Goal: Task Accomplishment & Management: Manage account settings

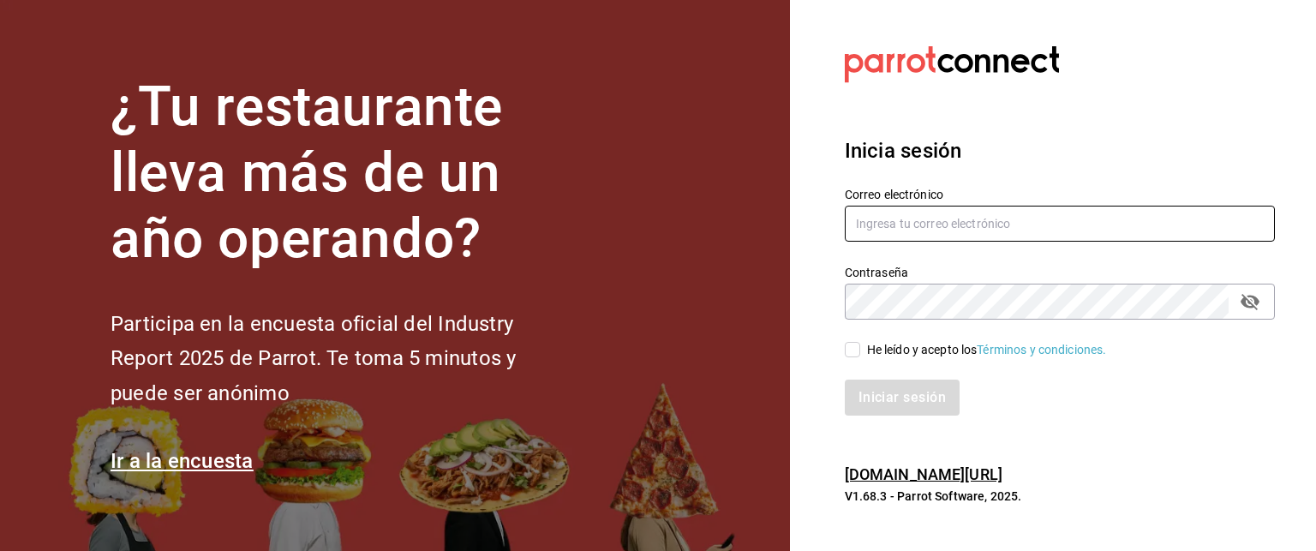
click at [930, 212] on input "text" at bounding box center [1060, 224] width 430 height 36
type input "B"
type input "[EMAIL_ADDRESS][DOMAIN_NAME]"
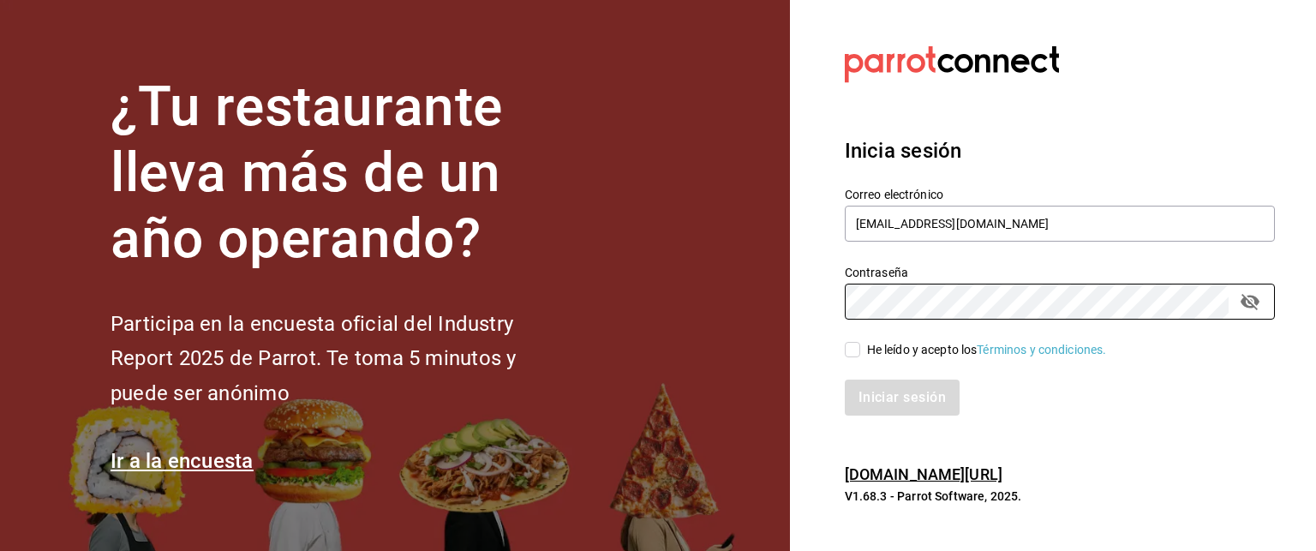
drag, startPoint x: 872, startPoint y: 356, endPoint x: 863, endPoint y: 354, distance: 9.6
click at [867, 356] on div "He leído y acepto los Términos y condiciones." at bounding box center [987, 350] width 240 height 18
click at [853, 350] on input "He leído y acepto los Términos y condiciones." at bounding box center [852, 349] width 15 height 15
checkbox input "true"
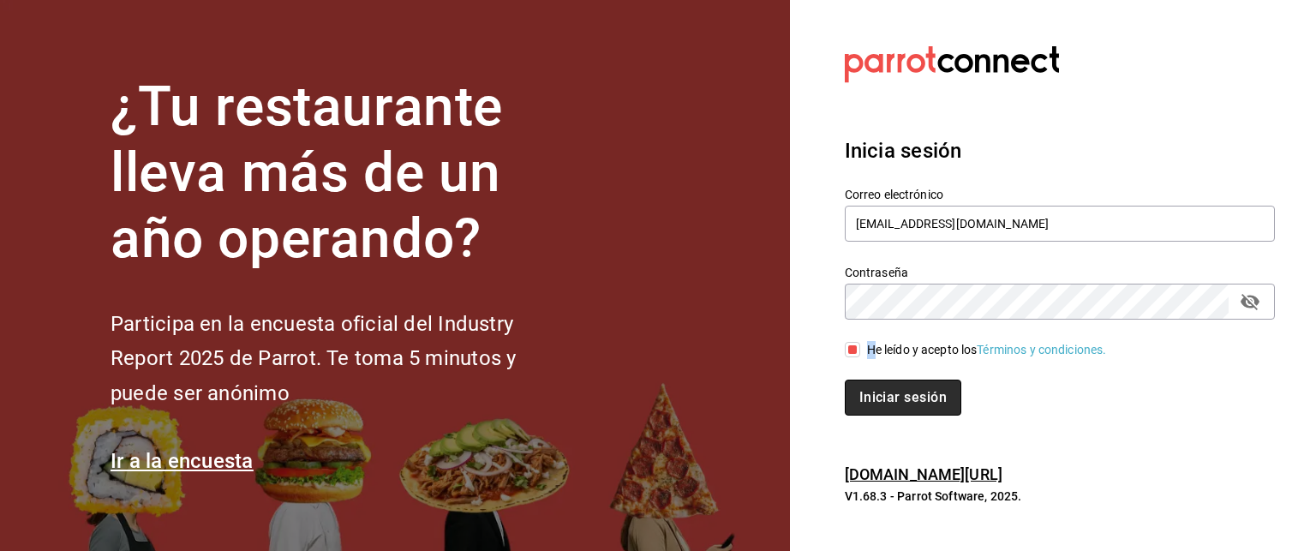
click at [896, 385] on button "Iniciar sesión" at bounding box center [903, 397] width 117 height 36
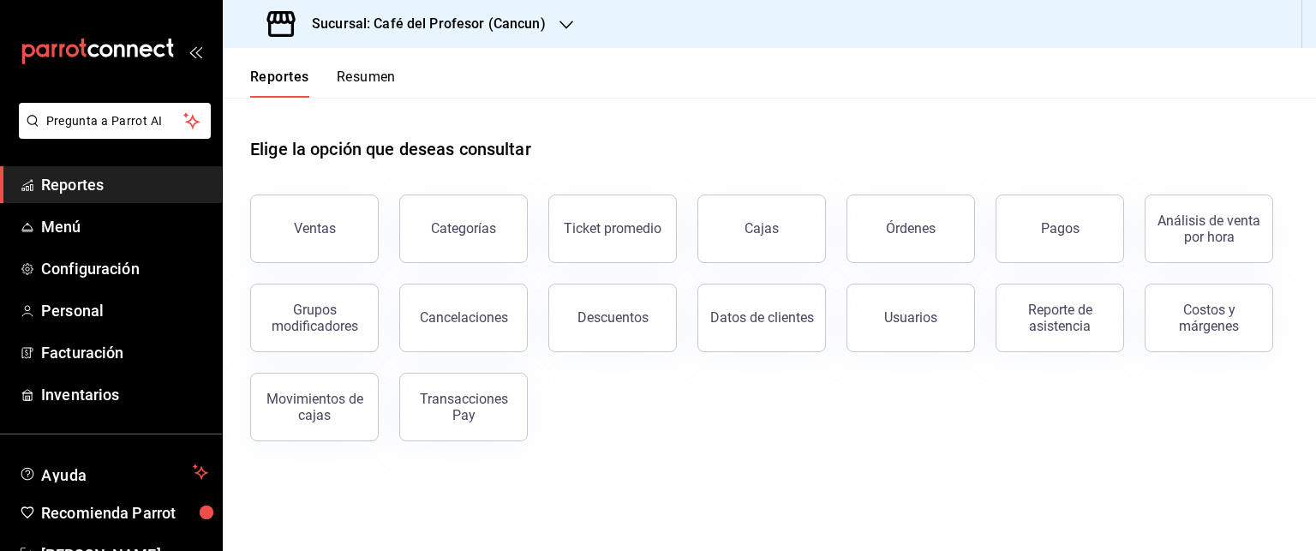
click at [73, 180] on span "Reportes" at bounding box center [124, 184] width 167 height 23
click at [310, 232] on div "Ventas" at bounding box center [315, 228] width 42 height 16
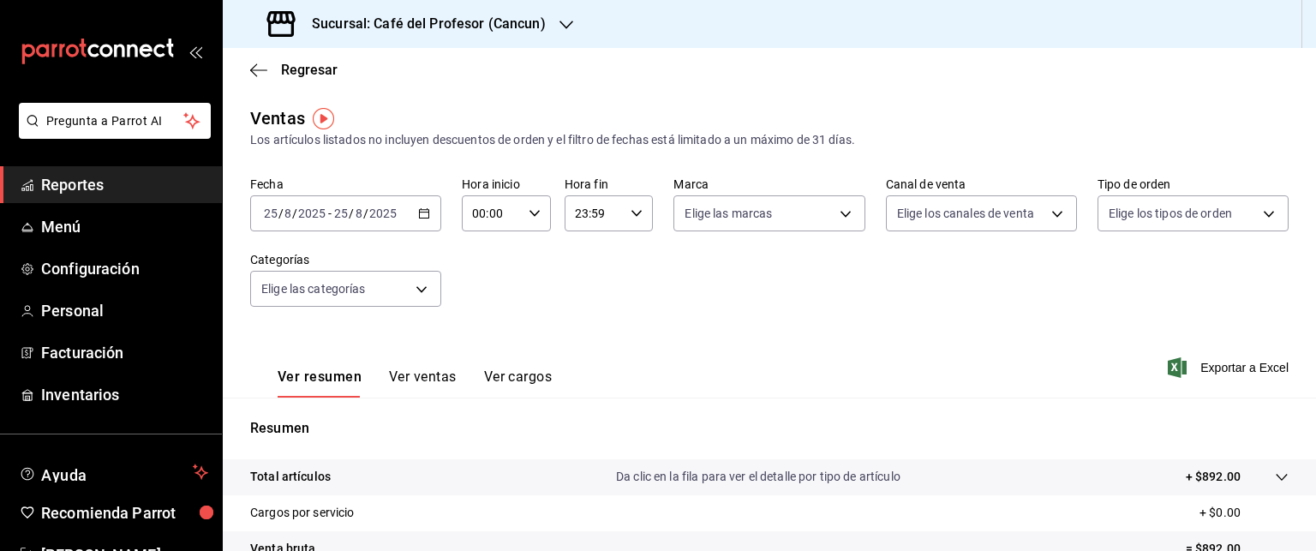
click at [421, 218] on \(Stroke\) "button" at bounding box center [424, 213] width 10 height 9
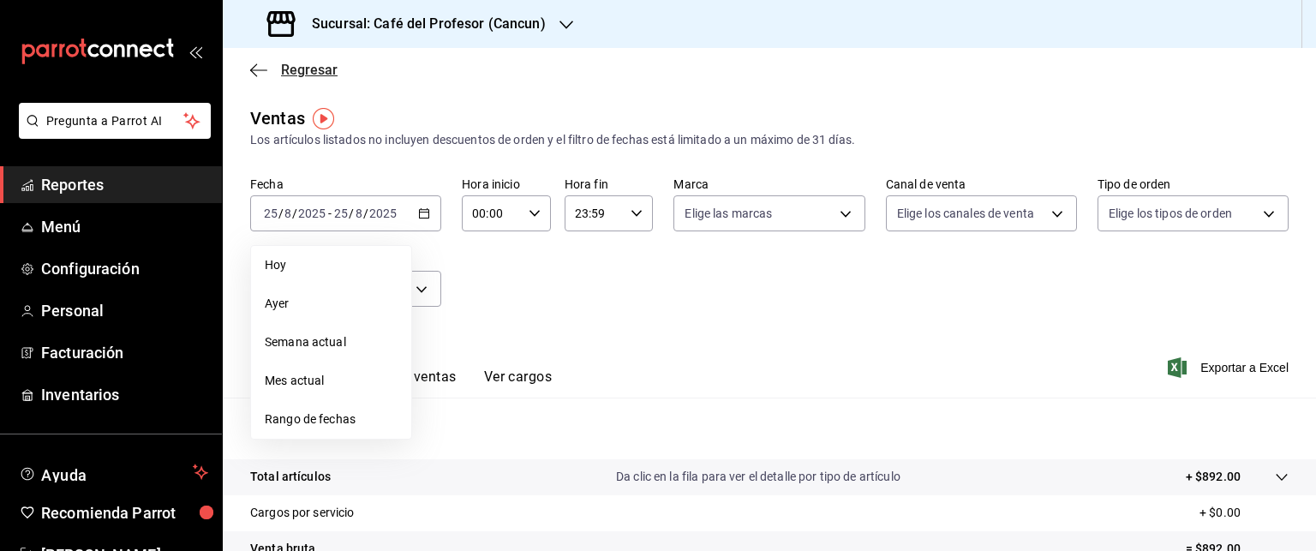
click at [299, 68] on span "Regresar" at bounding box center [309, 70] width 57 height 16
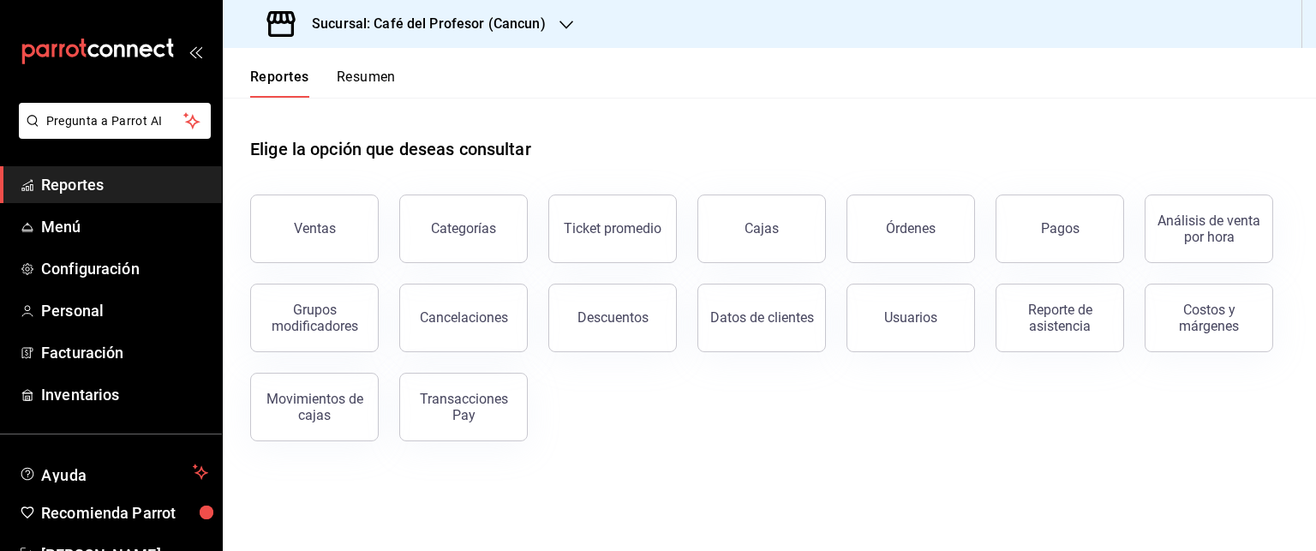
click at [561, 27] on icon "button" at bounding box center [566, 25] width 14 height 9
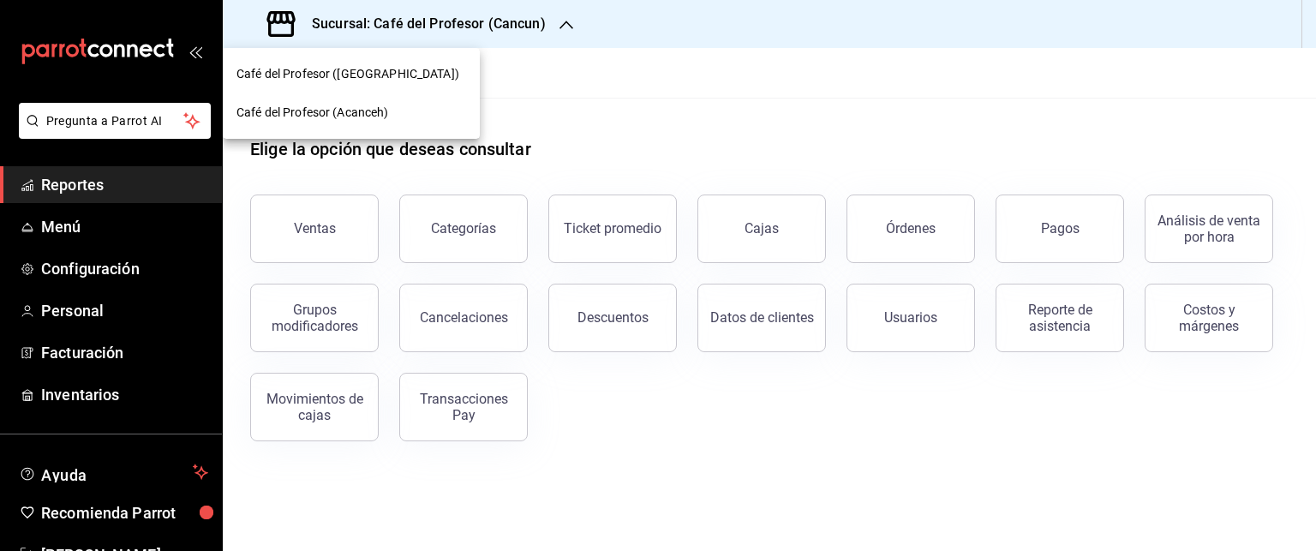
click at [303, 77] on span "Café del Profesor (Cancun)" at bounding box center [347, 74] width 223 height 18
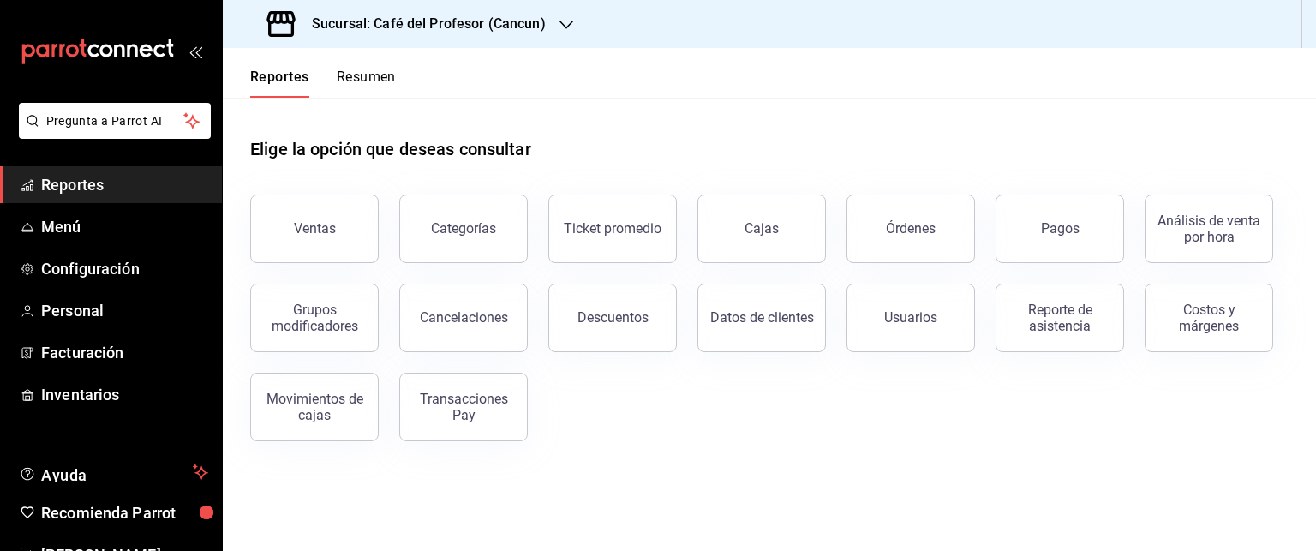
click at [560, 24] on icon "button" at bounding box center [566, 25] width 14 height 9
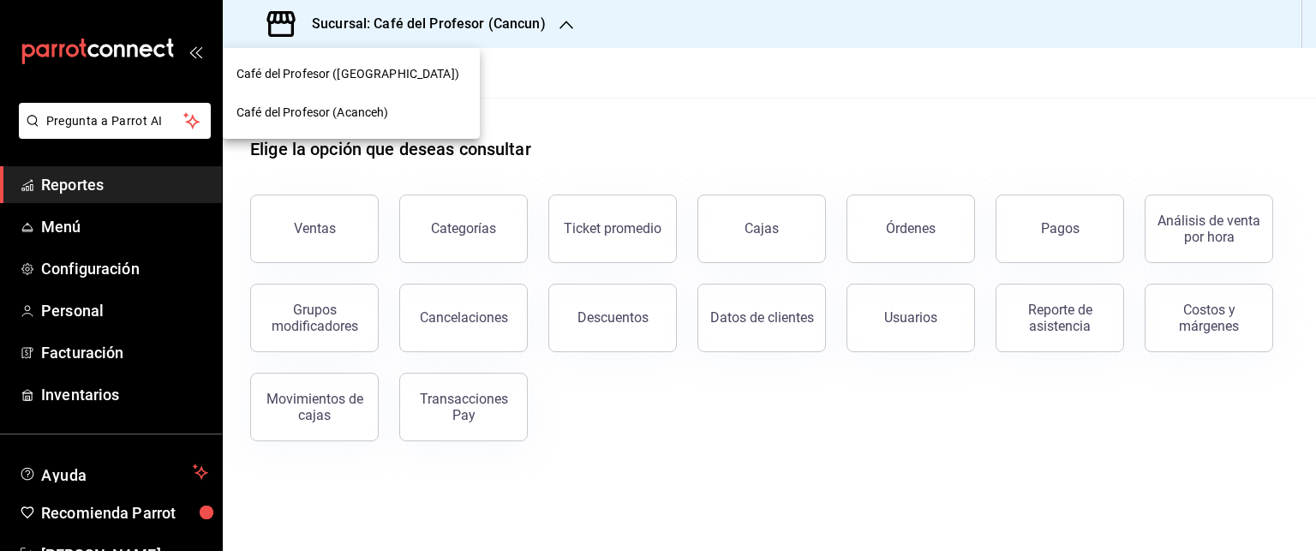
click at [345, 117] on span "Café del Profesor (Acanceh)" at bounding box center [312, 113] width 152 height 18
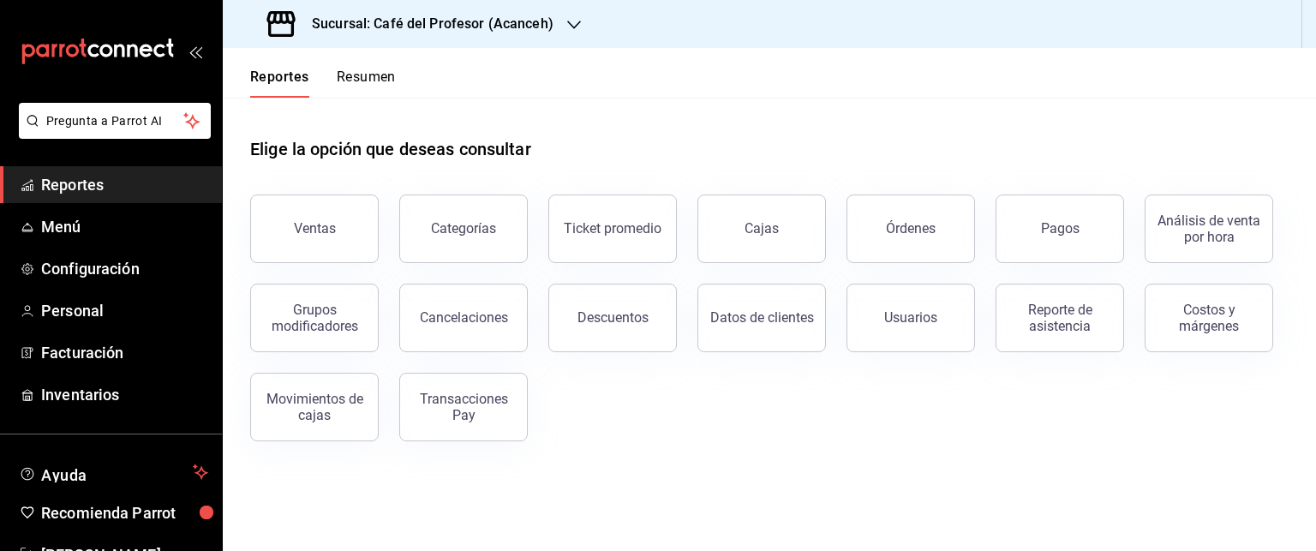
click at [571, 22] on icon "button" at bounding box center [574, 25] width 14 height 14
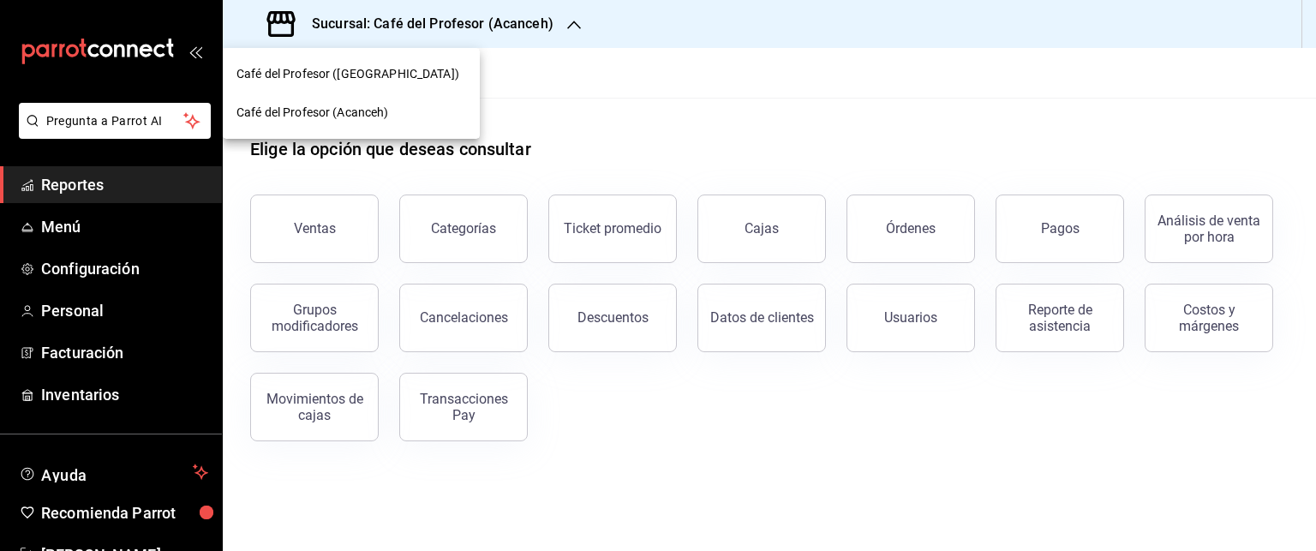
click at [322, 75] on span "Café del Profesor (Cancun)" at bounding box center [347, 74] width 223 height 18
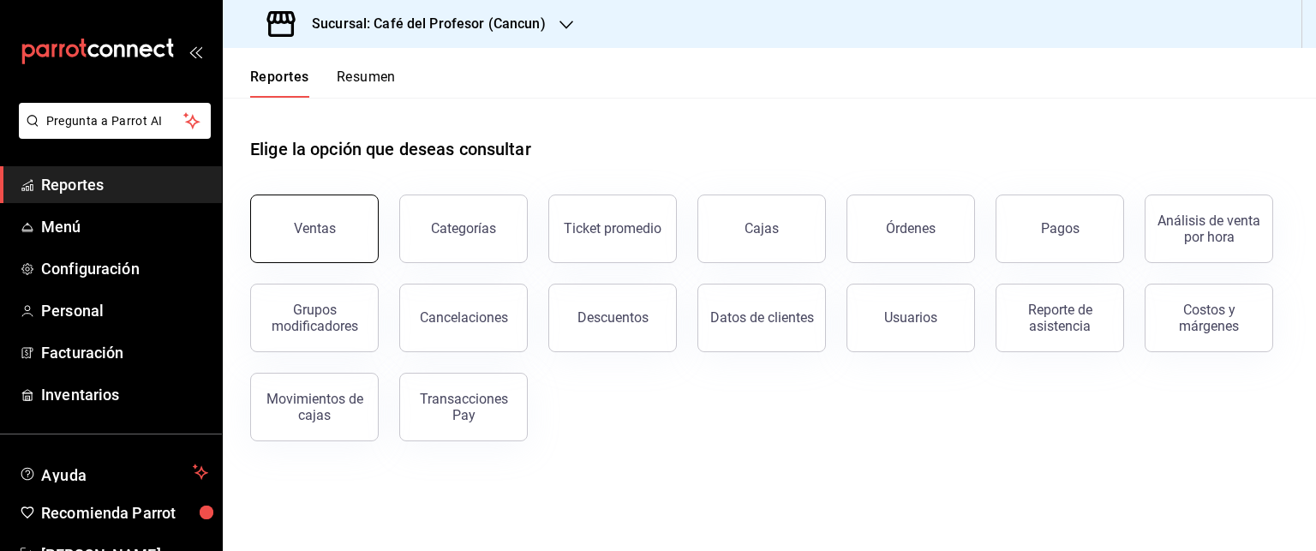
click at [315, 245] on button "Ventas" at bounding box center [314, 228] width 128 height 69
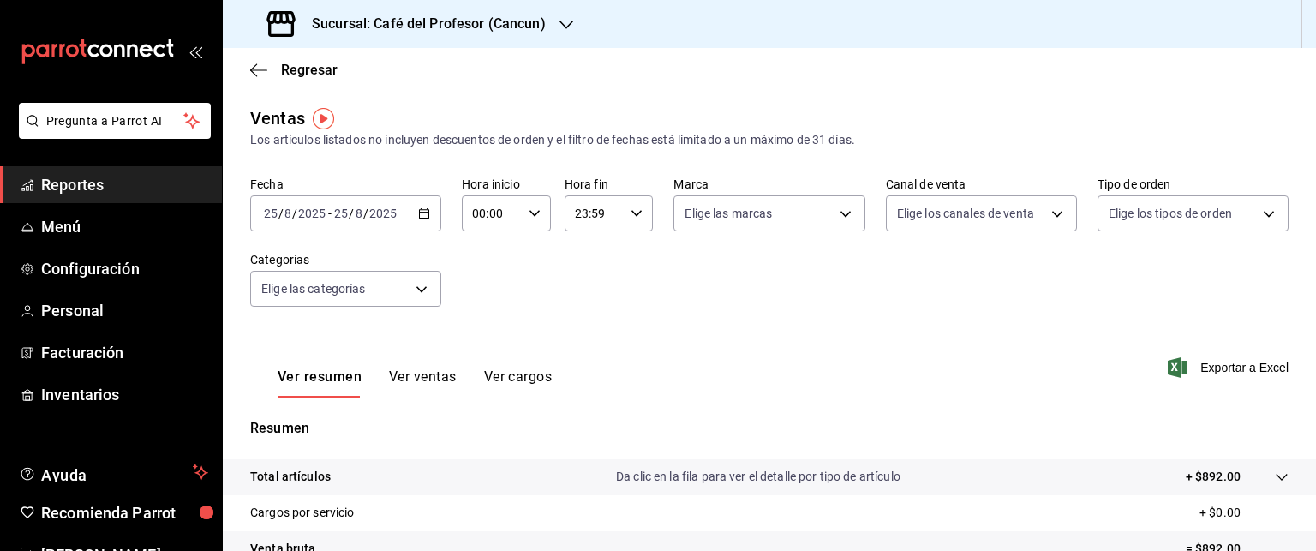
click at [428, 214] on div "2025-08-25 25 / 8 / 2025 - 2025-08-25 25 / 8 / 2025" at bounding box center [345, 213] width 191 height 36
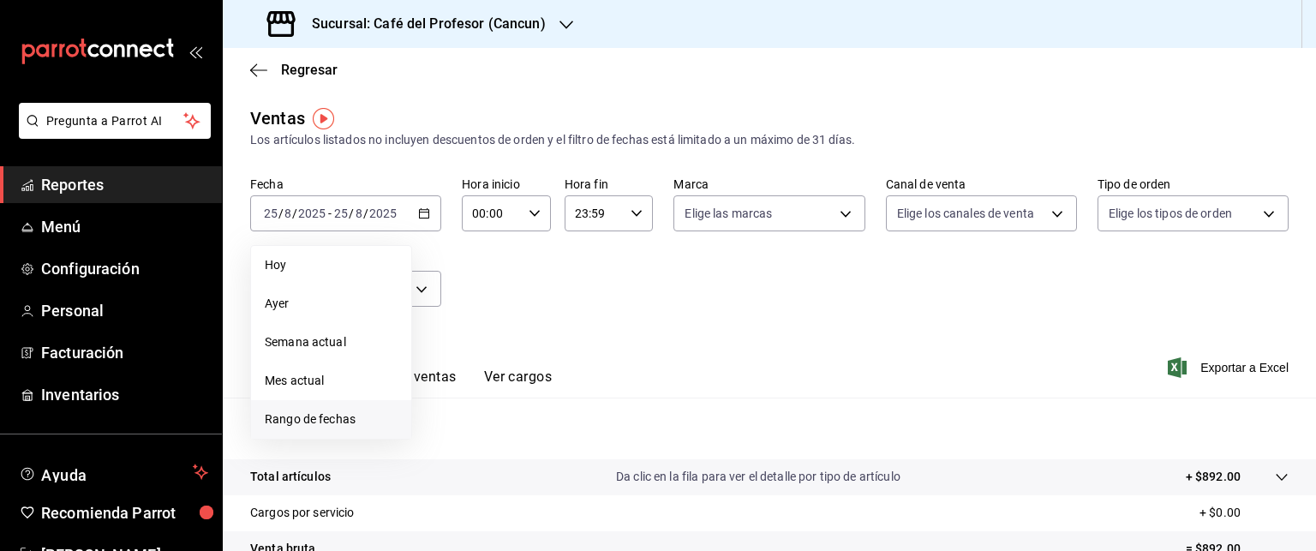
click at [282, 419] on span "Rango de fechas" at bounding box center [331, 419] width 133 height 18
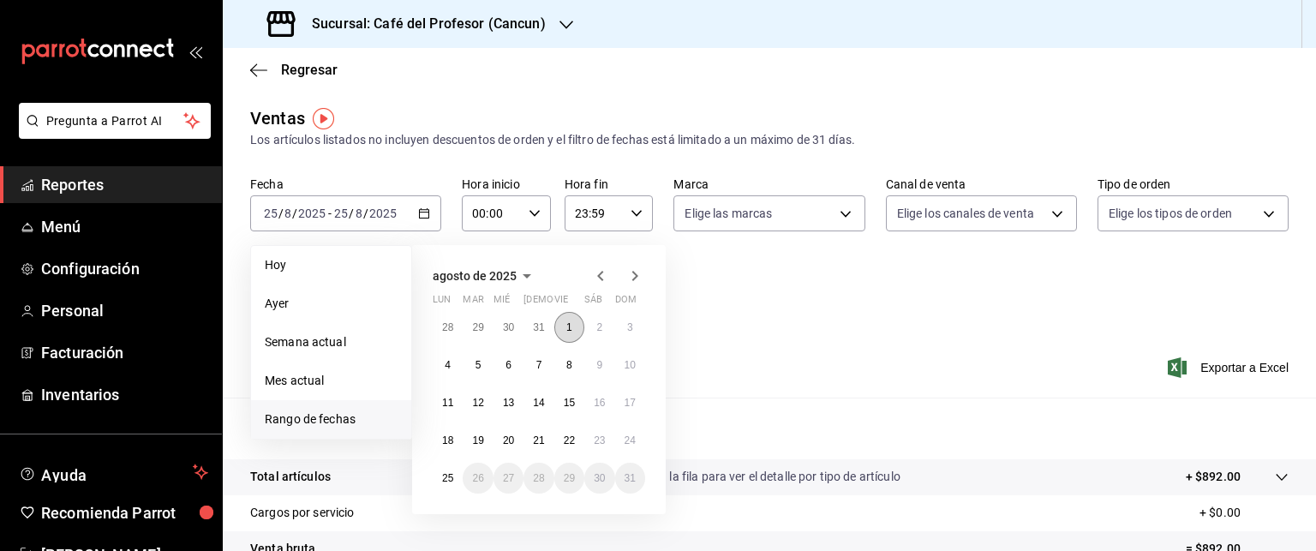
click at [571, 324] on abbr "1" at bounding box center [569, 327] width 6 height 12
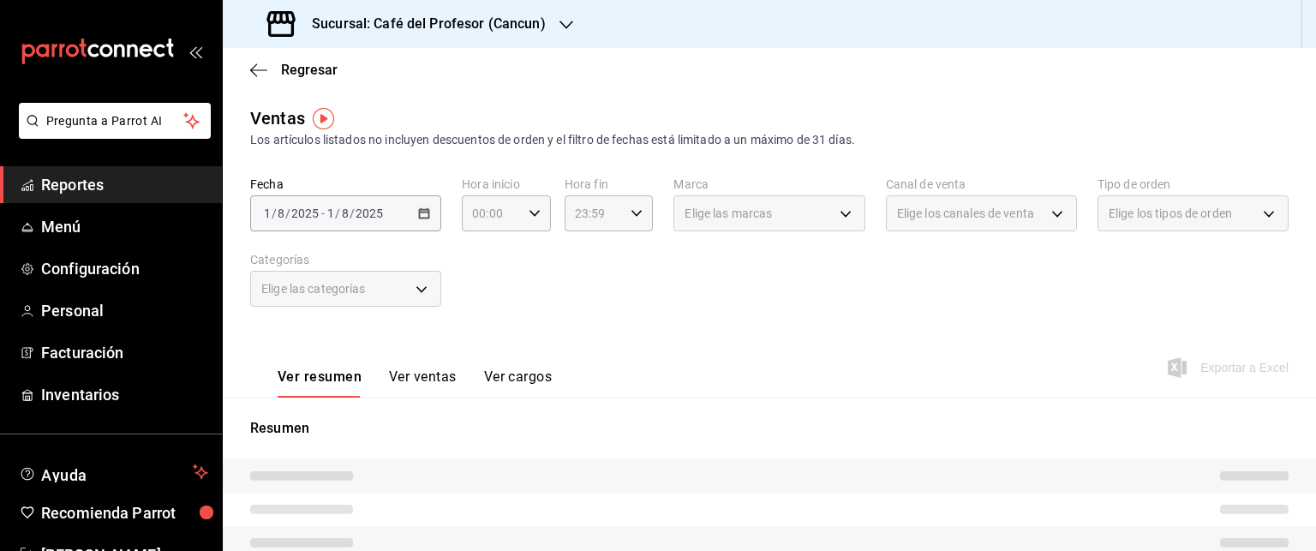
click at [571, 324] on div "Fecha 2025-08-01 1 / 8 / 2025 - 2025-08-01 1 / 8 / 2025 Hora inicio 00:00 Hora …" at bounding box center [769, 251] width 1038 height 151
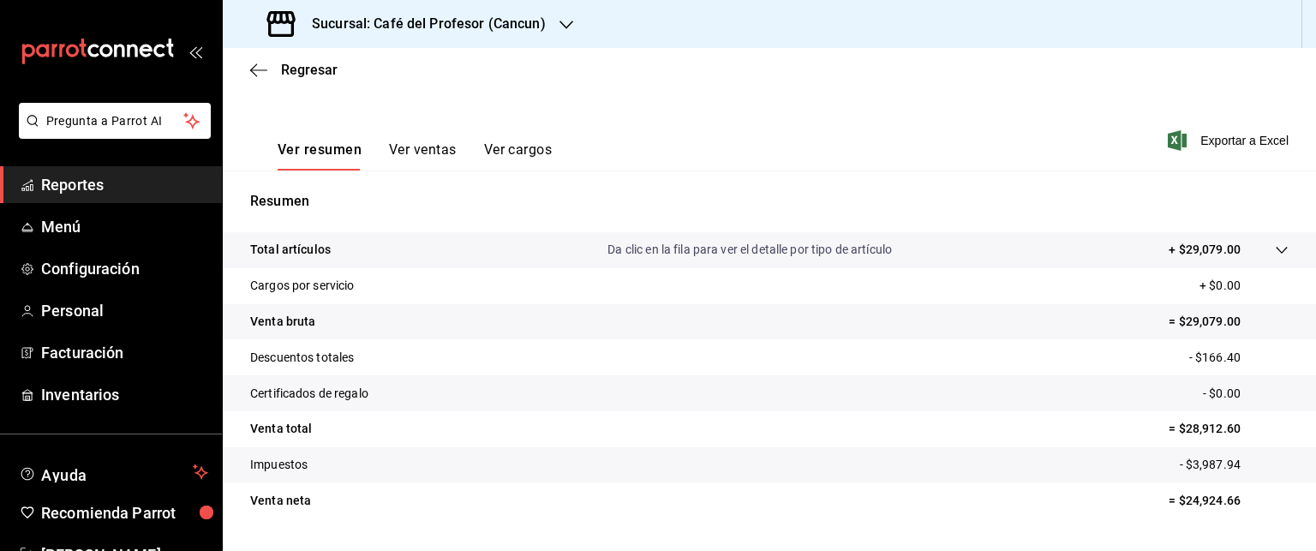
scroll to position [257, 0]
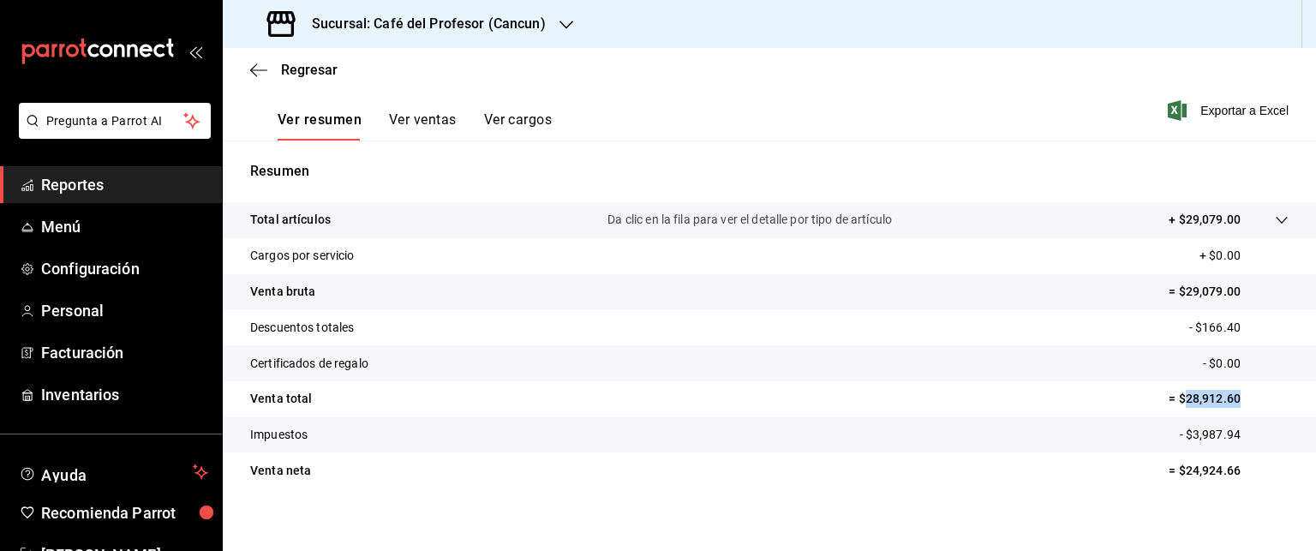
drag, startPoint x: 1169, startPoint y: 397, endPoint x: 1240, endPoint y: 400, distance: 70.3
click at [1240, 400] on p "= $28,912.60" at bounding box center [1228, 399] width 120 height 18
copy p "28,912.60"
click at [433, 115] on button "Ver ventas" at bounding box center [423, 125] width 68 height 29
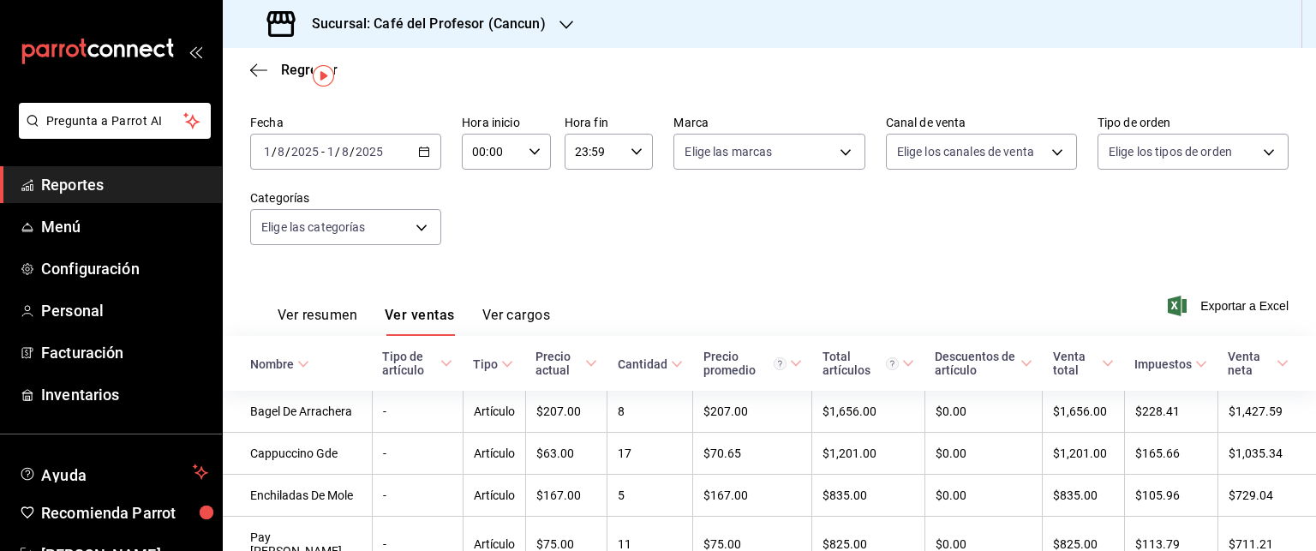
scroll to position [32, 0]
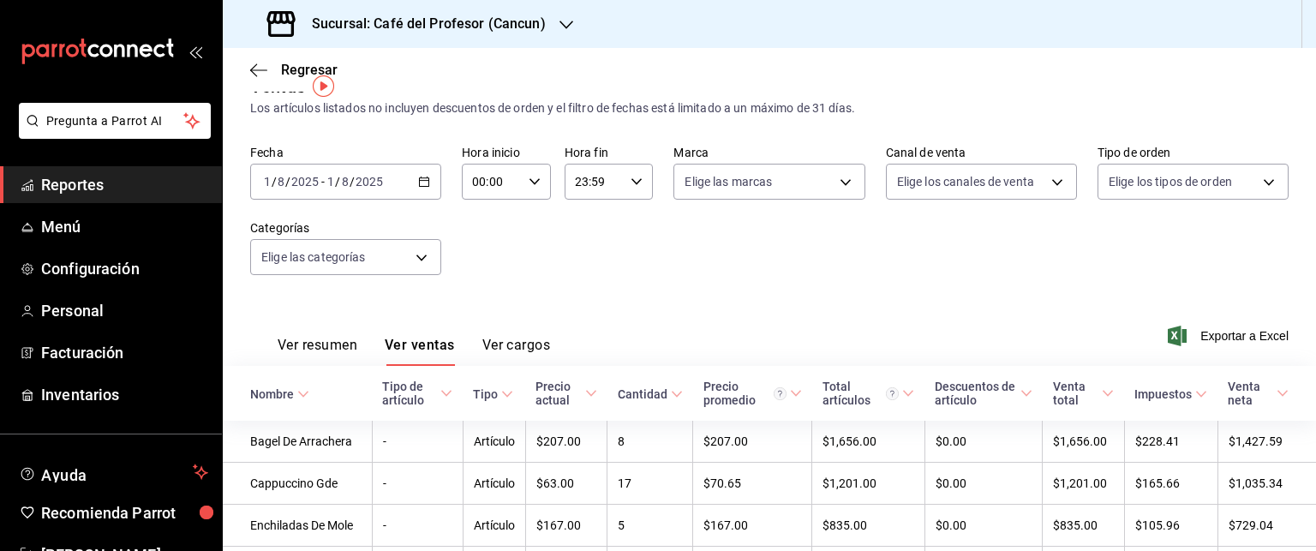
click at [531, 340] on button "Ver cargos" at bounding box center [516, 351] width 69 height 29
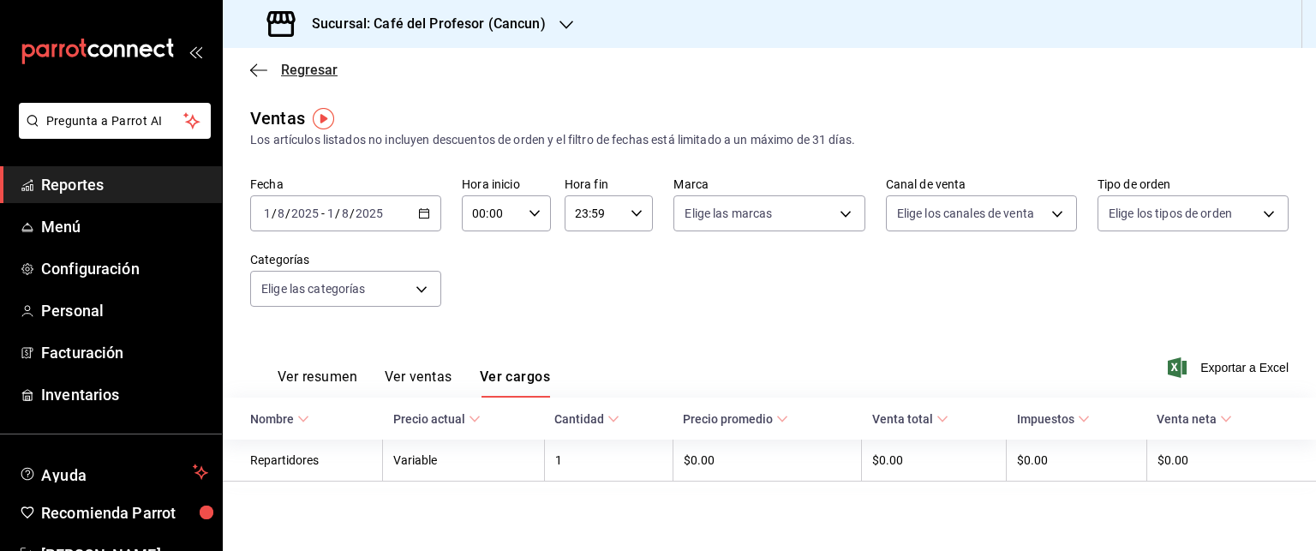
click at [296, 64] on span "Regresar" at bounding box center [309, 70] width 57 height 16
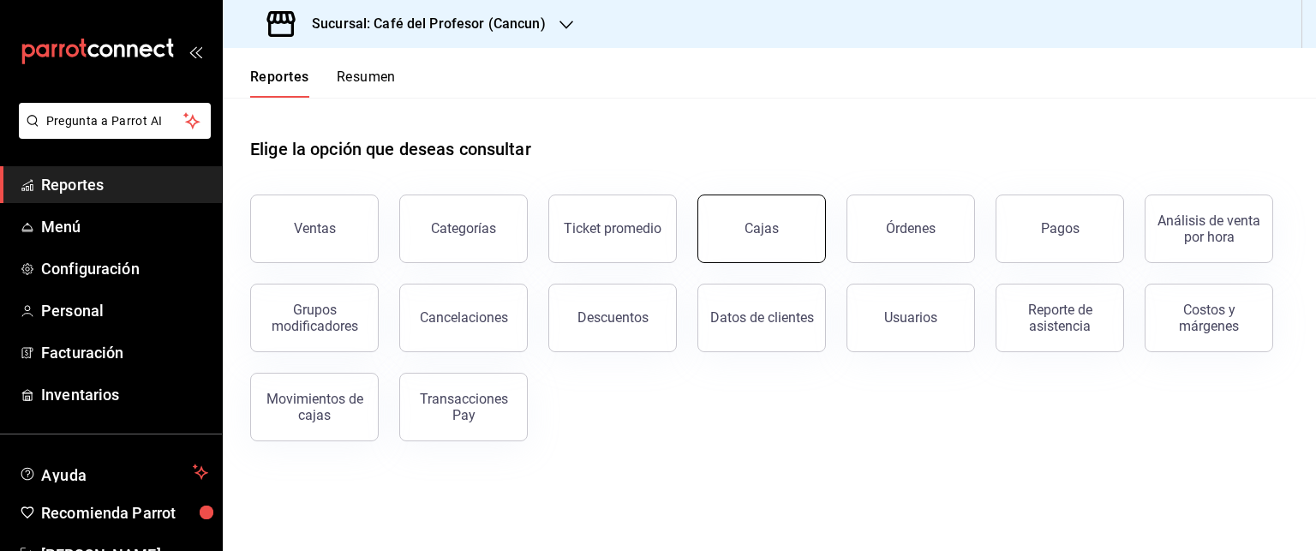
click at [719, 235] on button "Cajas" at bounding box center [761, 228] width 128 height 69
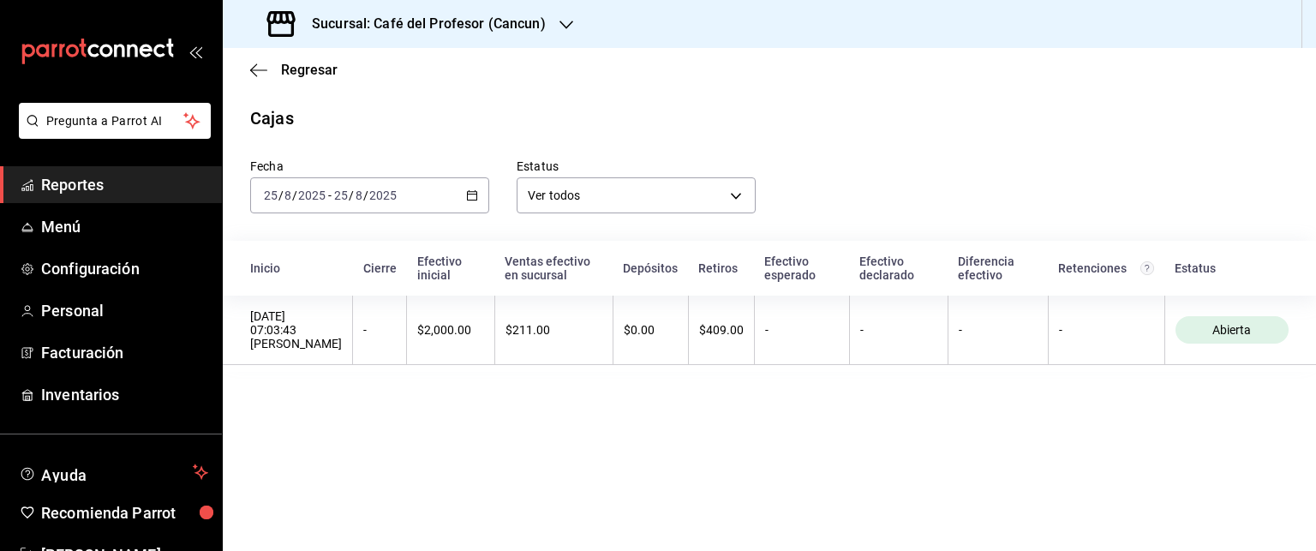
click at [471, 195] on icon "button" at bounding box center [472, 195] width 12 height 12
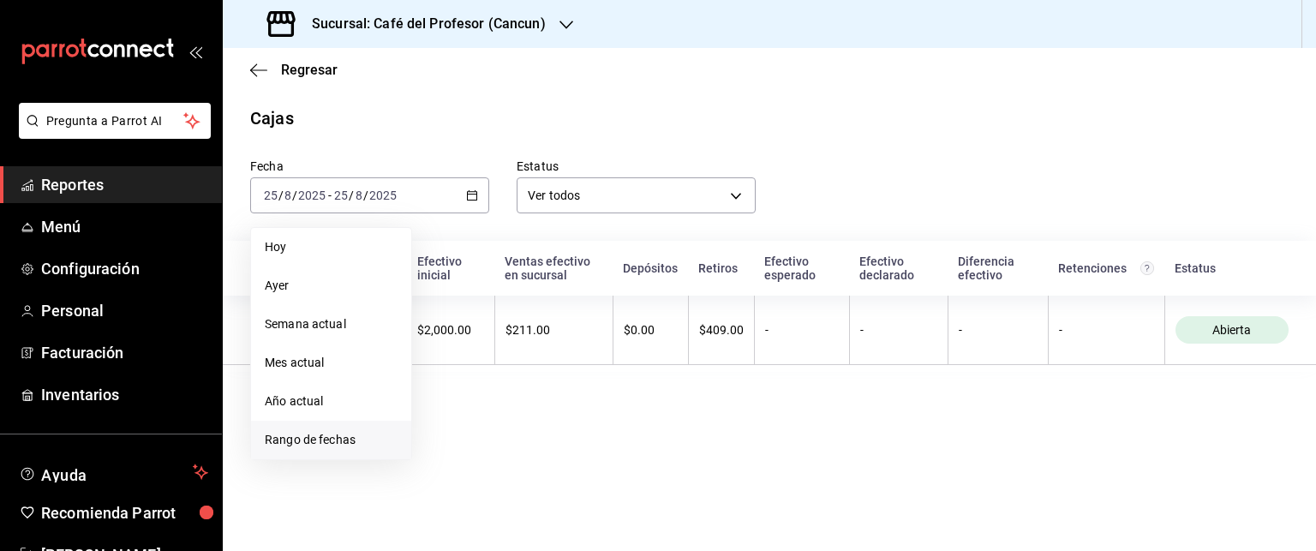
click at [293, 441] on span "Rango de fechas" at bounding box center [331, 440] width 133 height 18
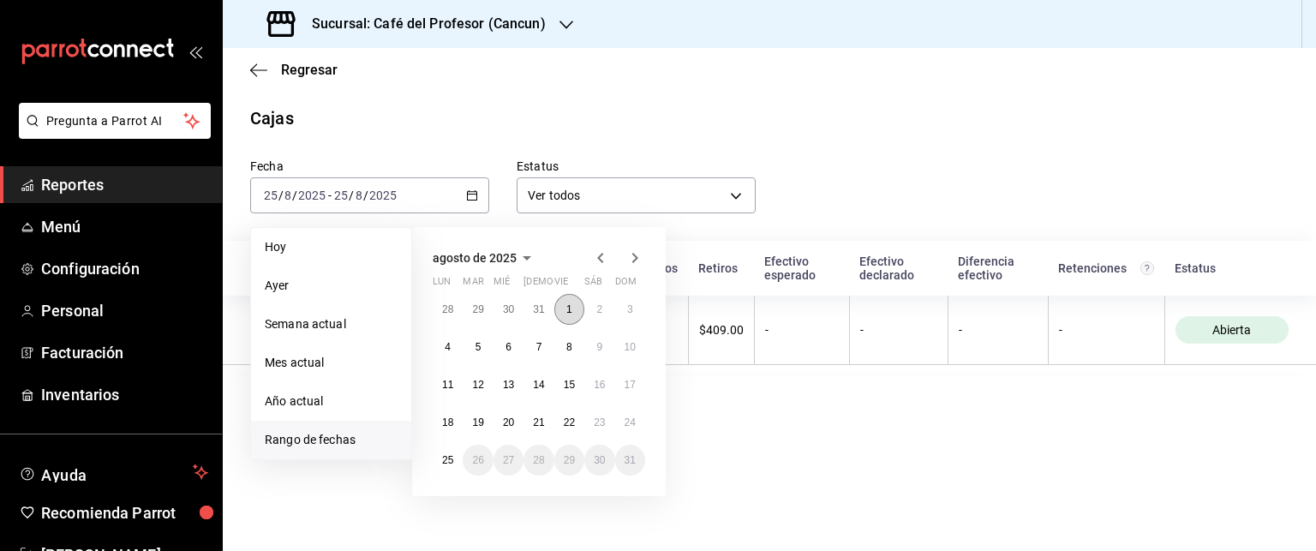
click at [567, 308] on abbr "1" at bounding box center [569, 309] width 6 height 12
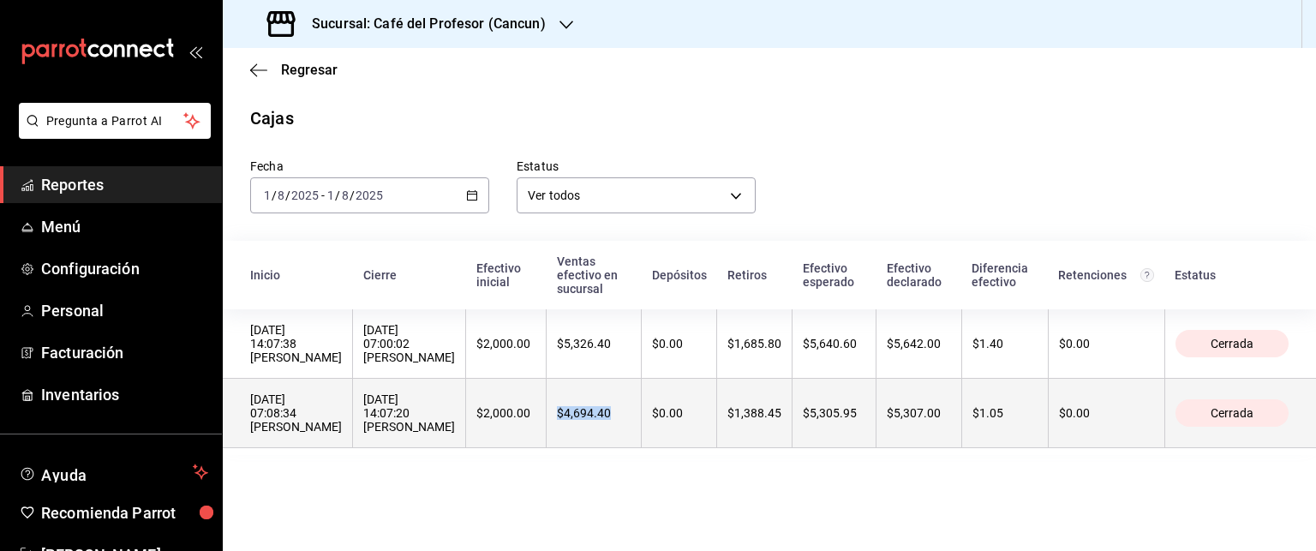
drag, startPoint x: 607, startPoint y: 425, endPoint x: 664, endPoint y: 431, distance: 57.7
click at [642, 431] on th "$4,694.40" at bounding box center [594, 413] width 95 height 69
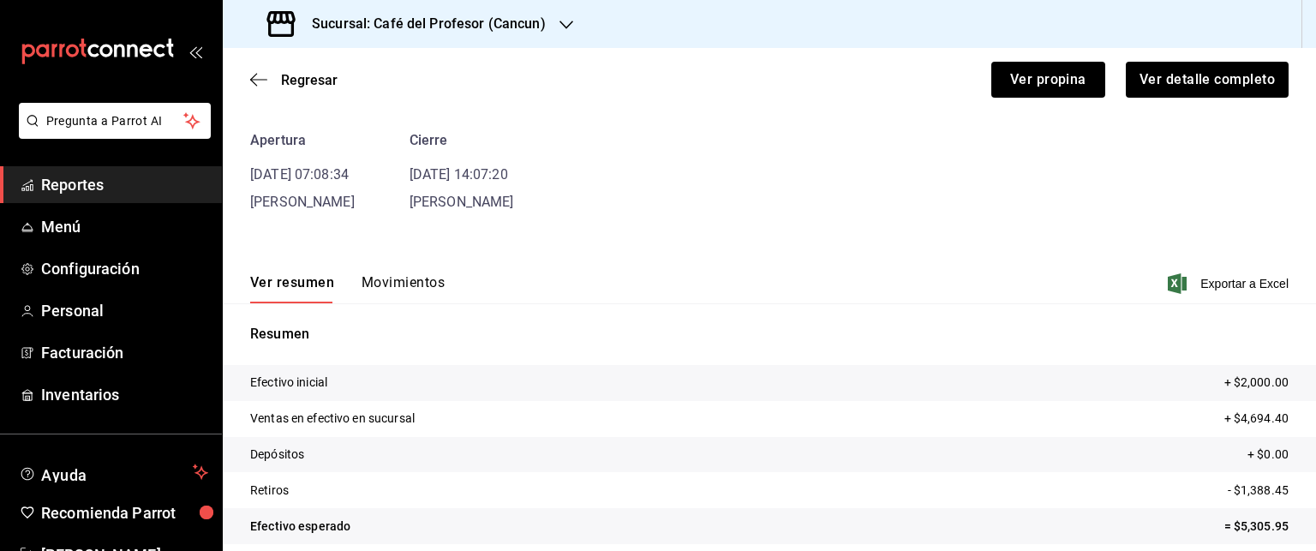
scroll to position [148, 0]
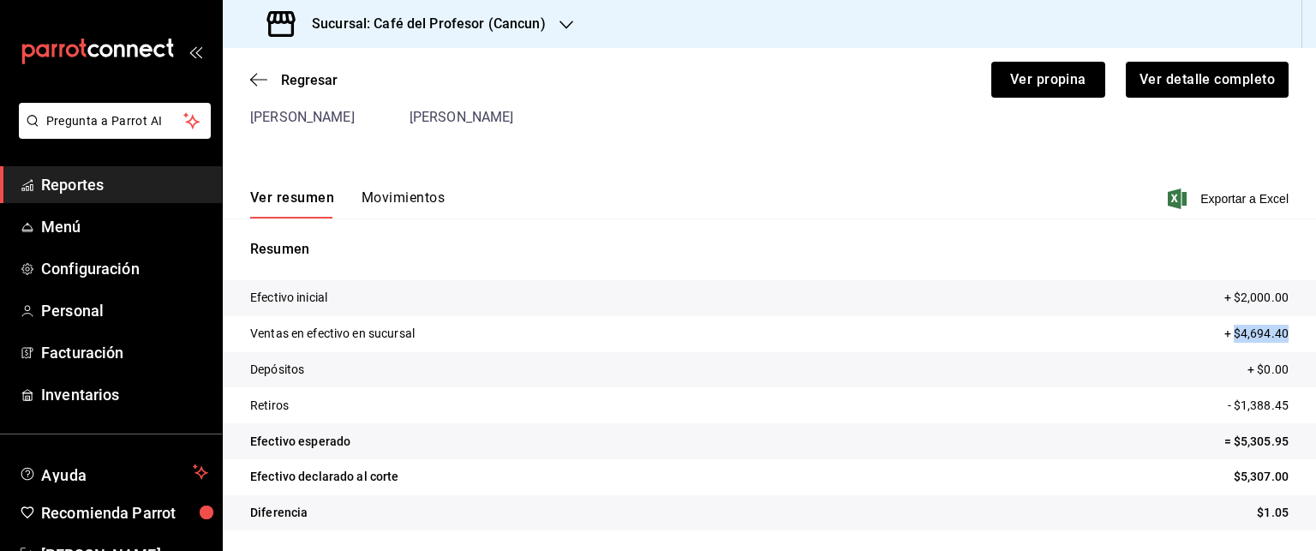
drag, startPoint x: 1222, startPoint y: 332, endPoint x: 1279, endPoint y: 335, distance: 57.5
click at [1279, 335] on tr "Ventas en efectivo en sucursal + $4,694.40" at bounding box center [769, 334] width 1093 height 36
copy p "$4,694.40"
click at [1093, 451] on tr "Efectivo esperado = $5,305.95" at bounding box center [769, 441] width 1093 height 36
drag, startPoint x: 1222, startPoint y: 403, endPoint x: 1279, endPoint y: 407, distance: 56.7
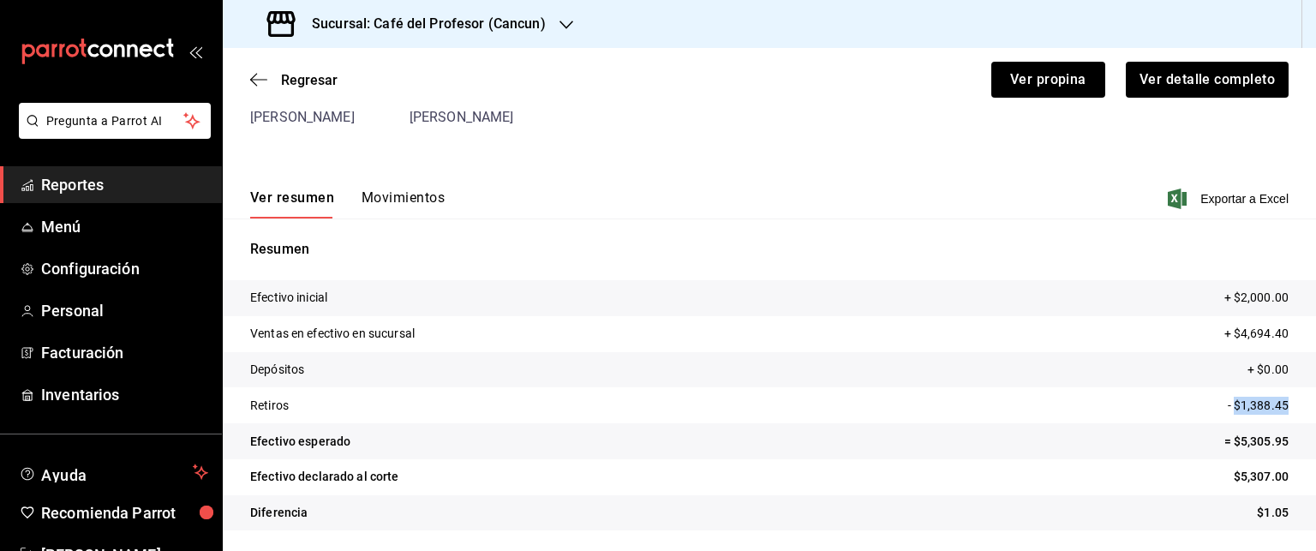
click at [1279, 407] on tr "Retiros - $1,388.45" at bounding box center [769, 405] width 1093 height 36
copy p "$1,388.45"
click at [394, 202] on button "Movimientos" at bounding box center [403, 203] width 83 height 29
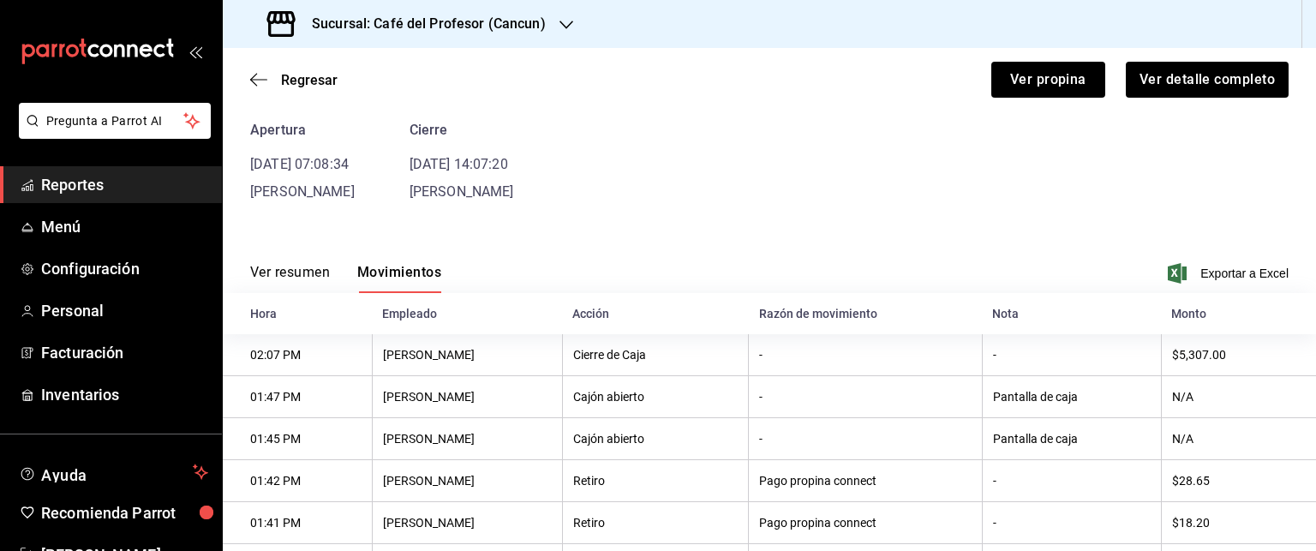
scroll to position [0, 0]
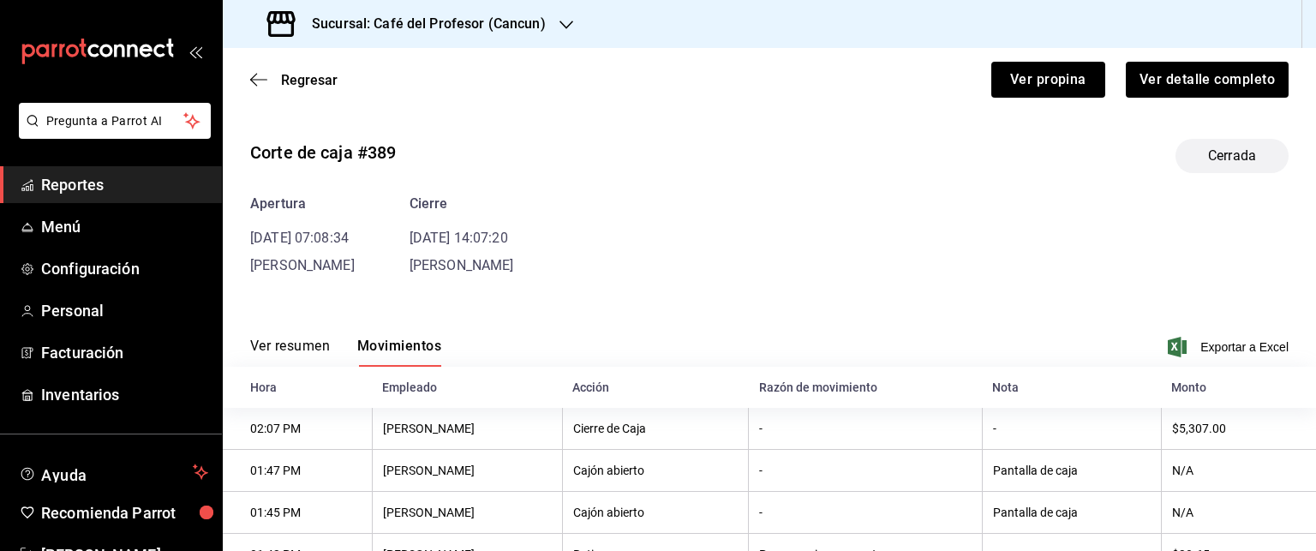
click at [291, 346] on button "Ver resumen" at bounding box center [290, 352] width 80 height 29
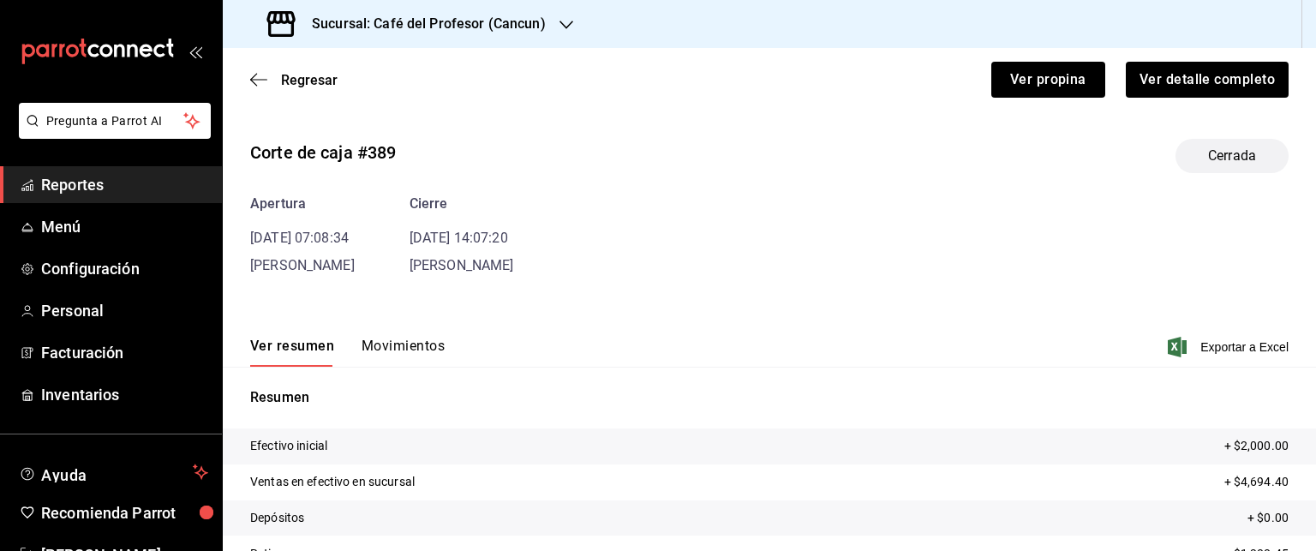
scroll to position [148, 0]
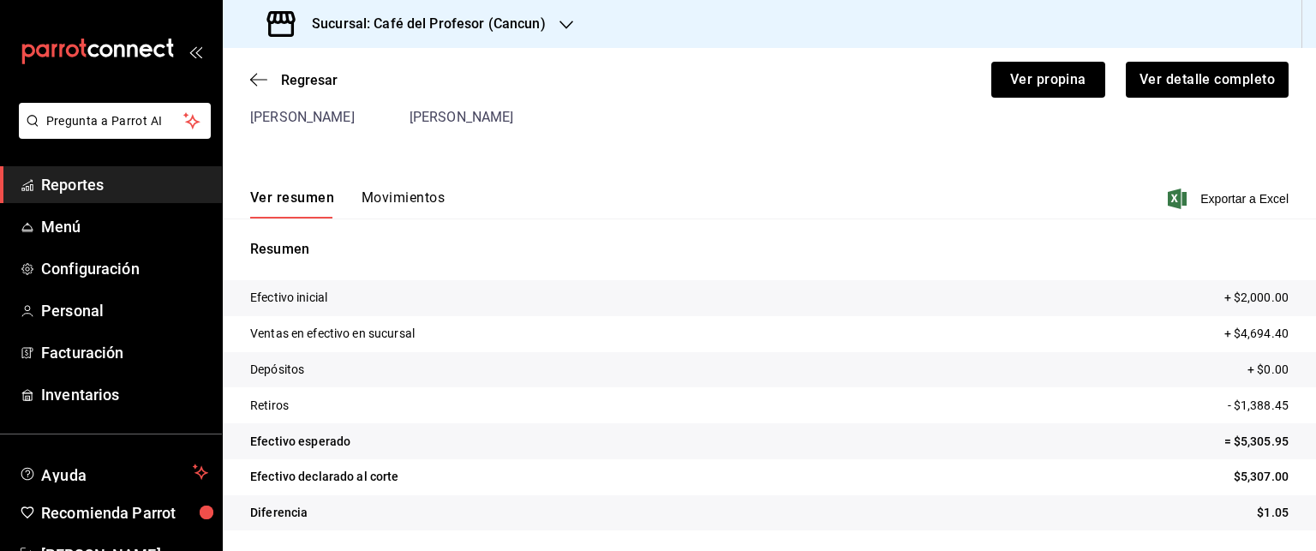
click at [1013, 409] on tr "Retiros - $1,388.45" at bounding box center [769, 405] width 1093 height 36
click at [401, 200] on button "Movimientos" at bounding box center [403, 203] width 83 height 29
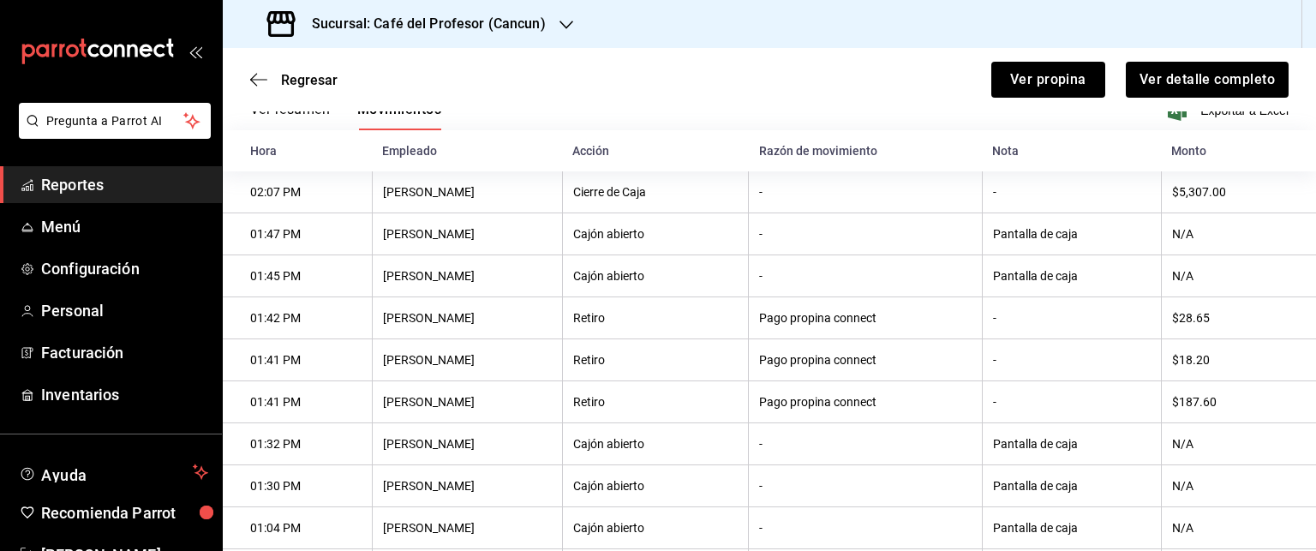
scroll to position [266, 0]
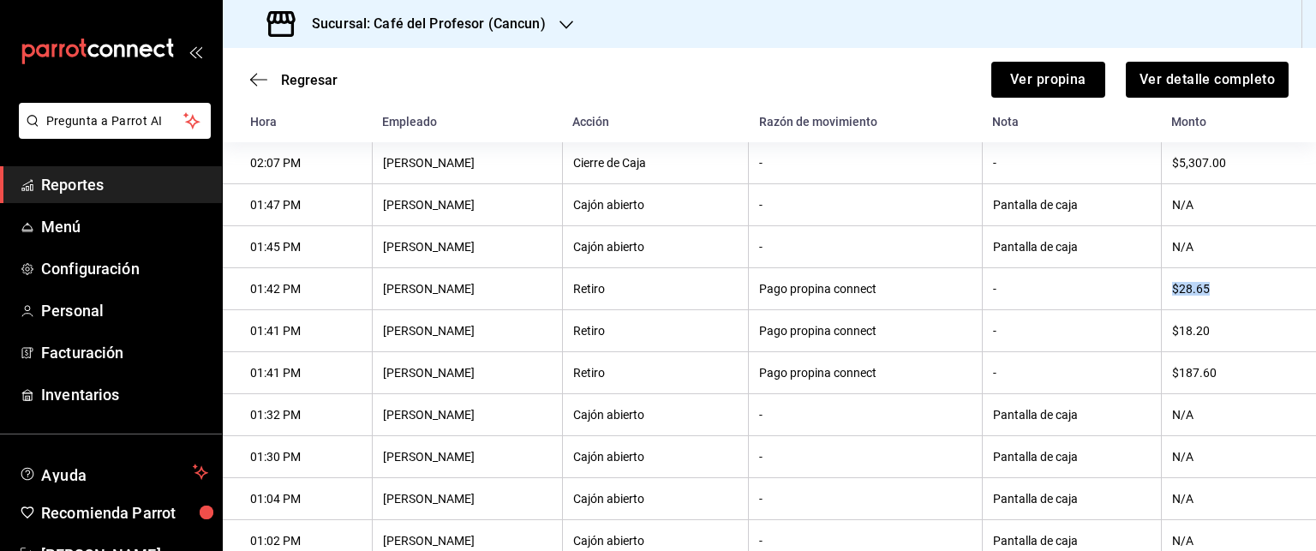
drag, startPoint x: 1165, startPoint y: 283, endPoint x: 1214, endPoint y: 296, distance: 50.5
click at [1214, 296] on th "$28.65" at bounding box center [1238, 289] width 155 height 42
drag, startPoint x: 1172, startPoint y: 331, endPoint x: 1217, endPoint y: 344, distance: 47.4
click at [1217, 344] on th "$18.20" at bounding box center [1238, 331] width 155 height 42
drag, startPoint x: 1171, startPoint y: 371, endPoint x: 1223, endPoint y: 383, distance: 53.6
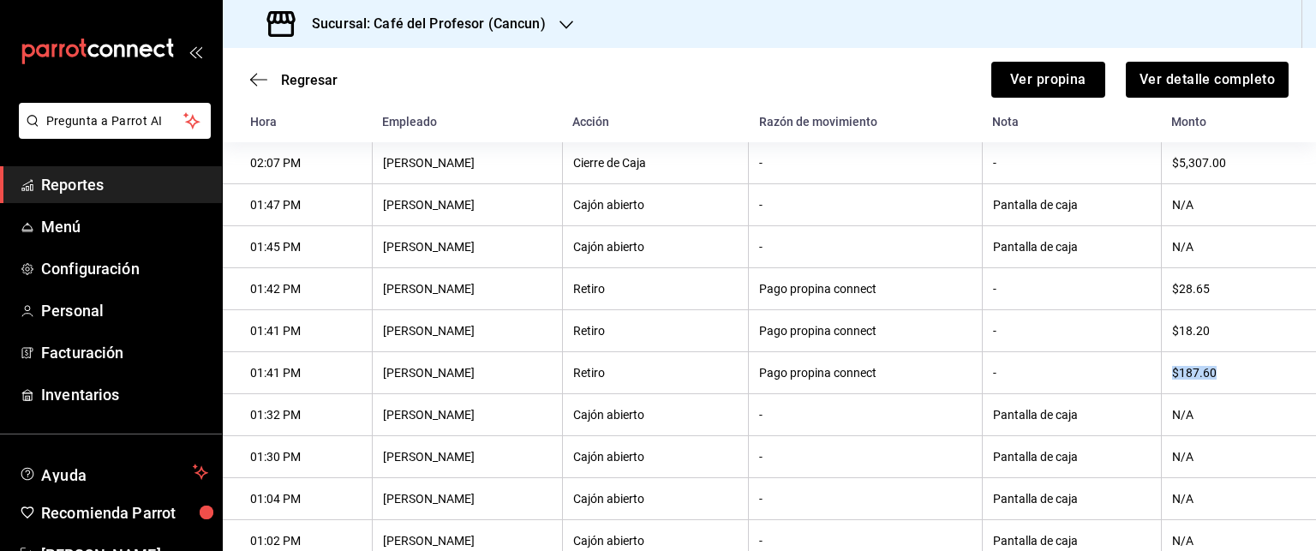
click at [1223, 383] on th "$187.60" at bounding box center [1238, 373] width 155 height 42
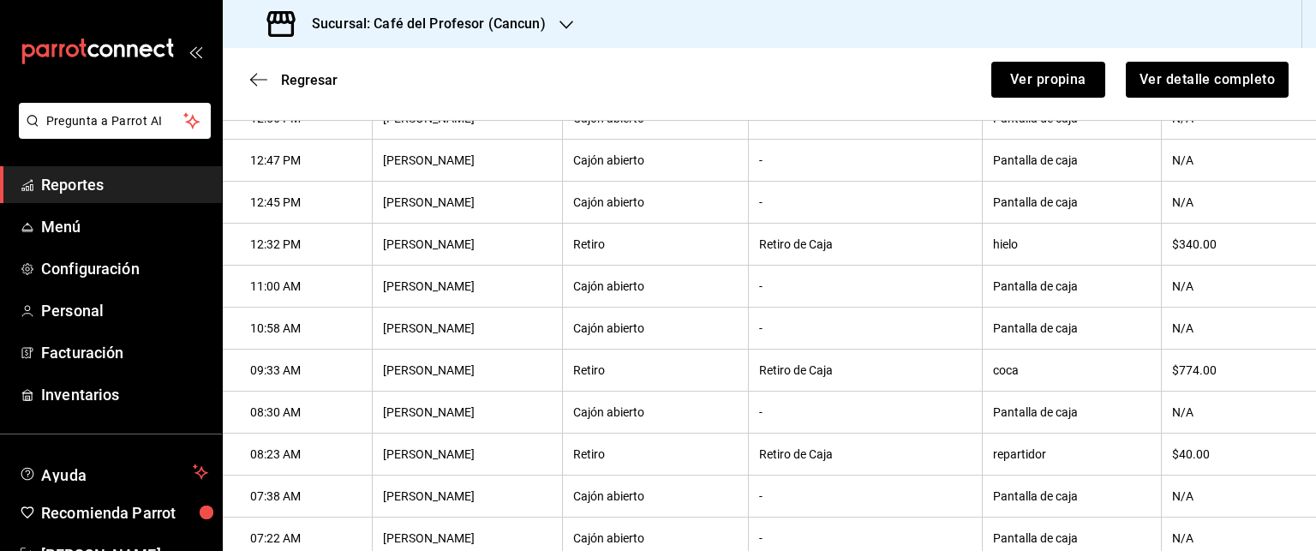
scroll to position [864, 0]
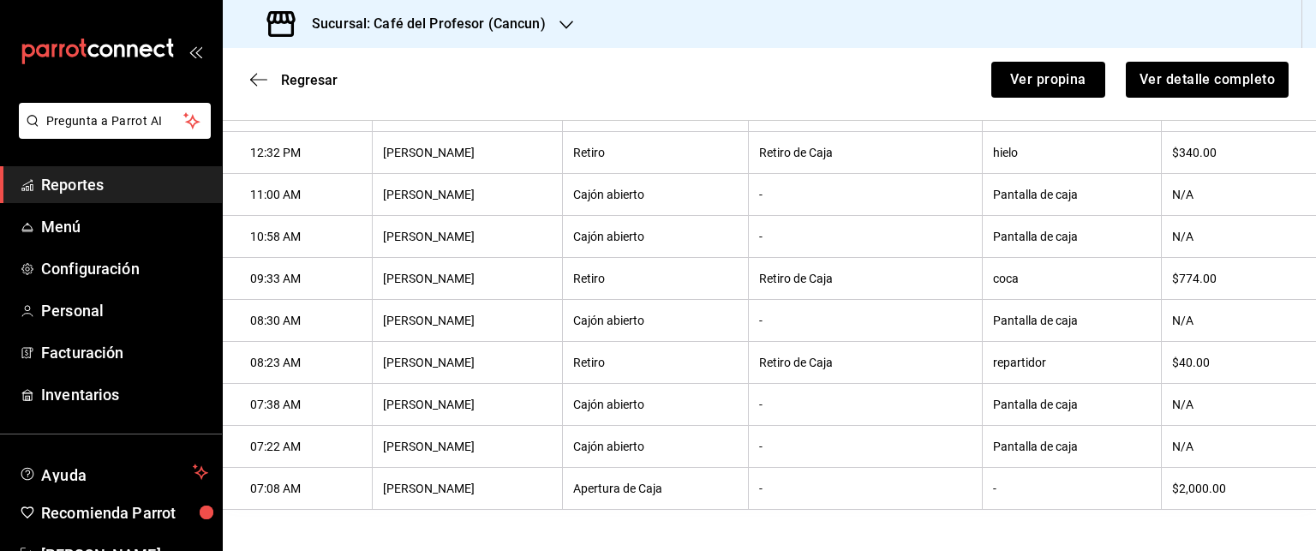
click at [1049, 369] on th "repartidor" at bounding box center [1071, 363] width 179 height 42
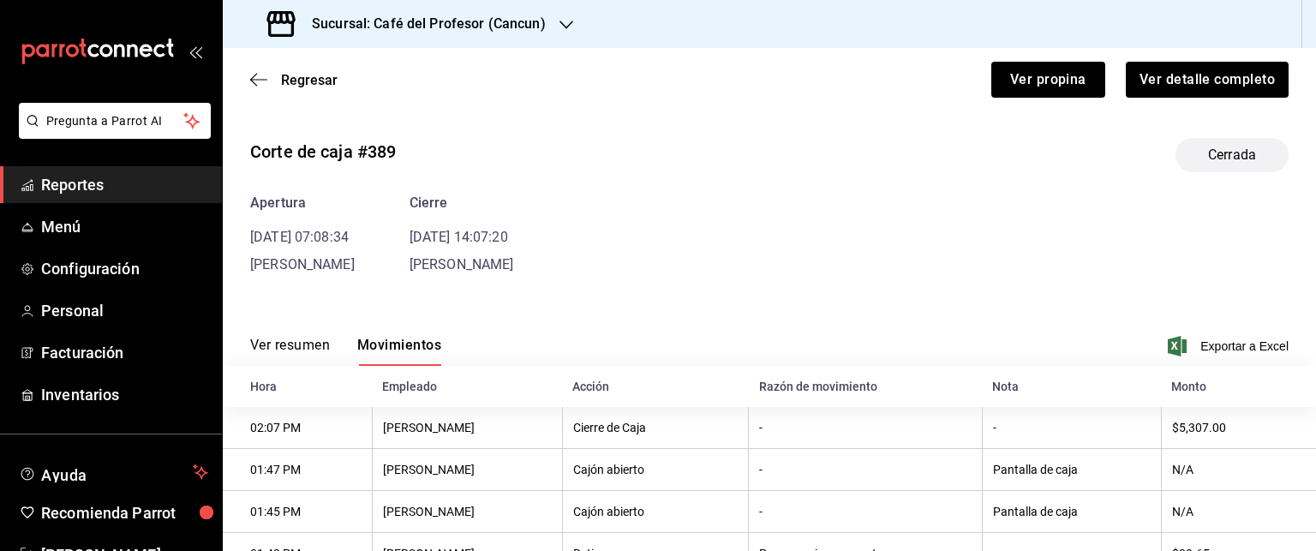
scroll to position [0, 0]
click at [317, 85] on span "Regresar" at bounding box center [309, 80] width 57 height 16
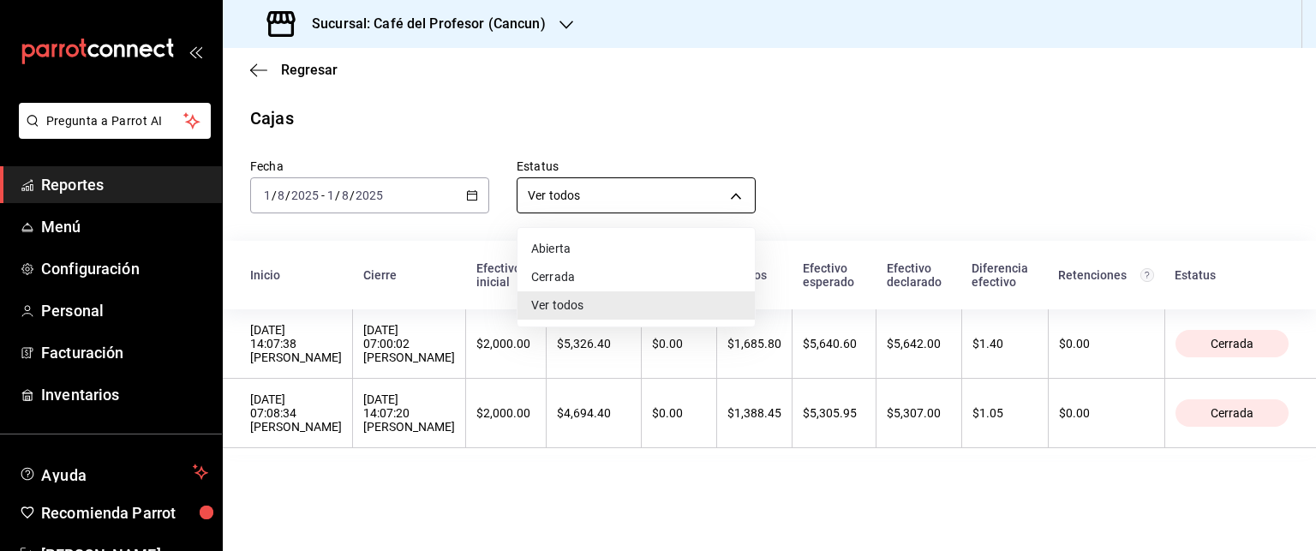
click at [738, 184] on body "Pregunta a Parrot AI Reportes Menú Configuración Personal Facturación Inventari…" at bounding box center [658, 275] width 1316 height 551
click at [984, 202] on div at bounding box center [658, 275] width 1316 height 551
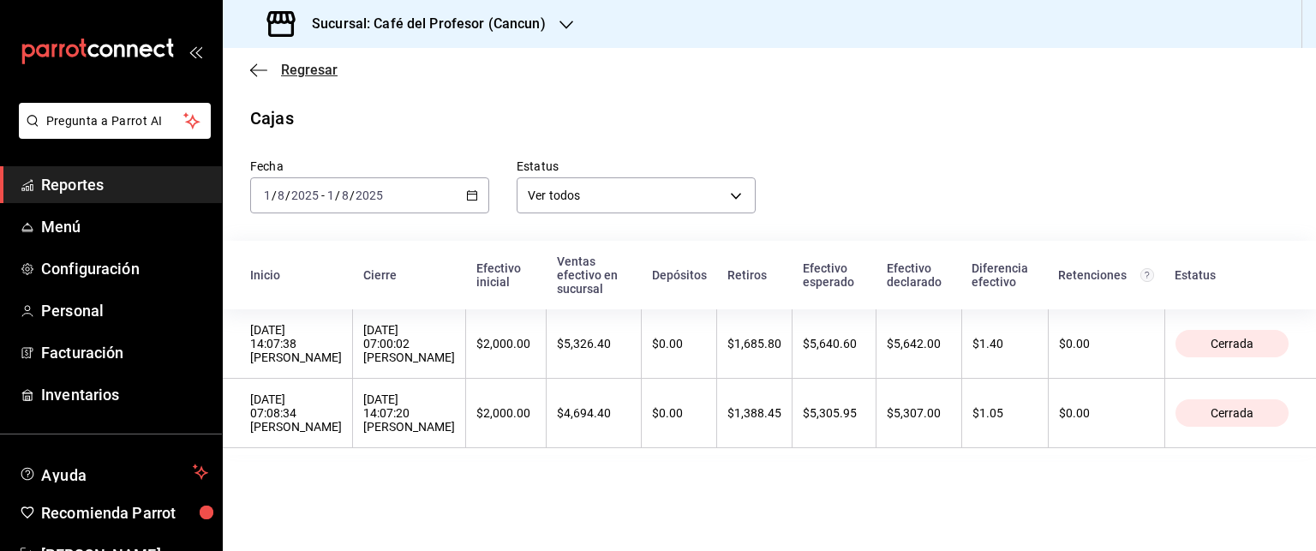
click at [296, 75] on span "Regresar" at bounding box center [309, 70] width 57 height 16
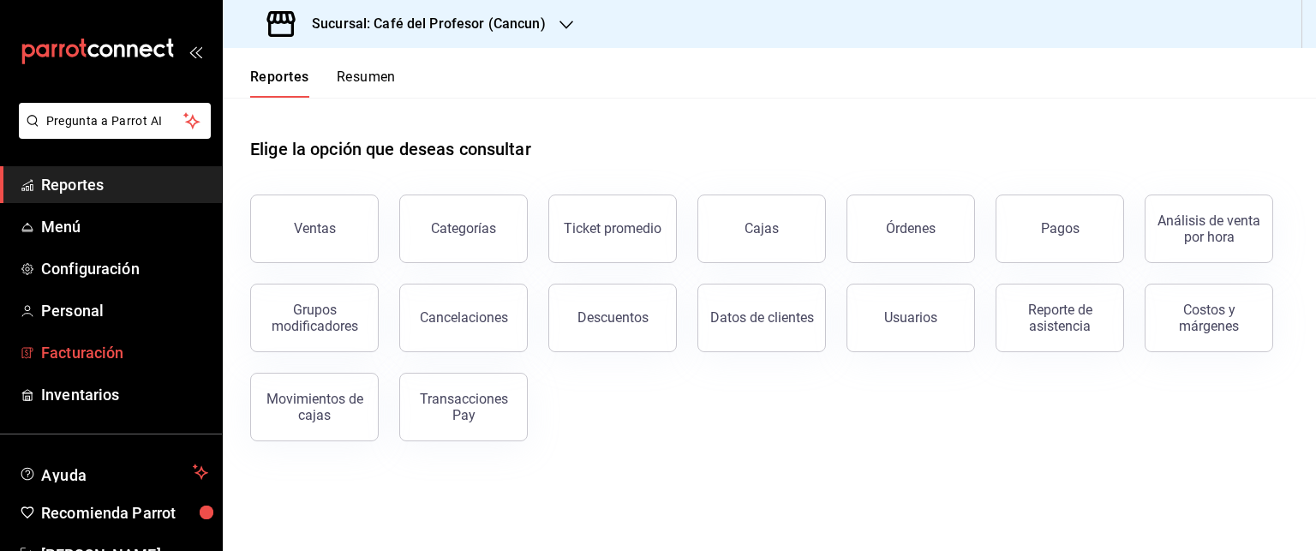
click at [45, 359] on span "Facturación" at bounding box center [124, 352] width 167 height 23
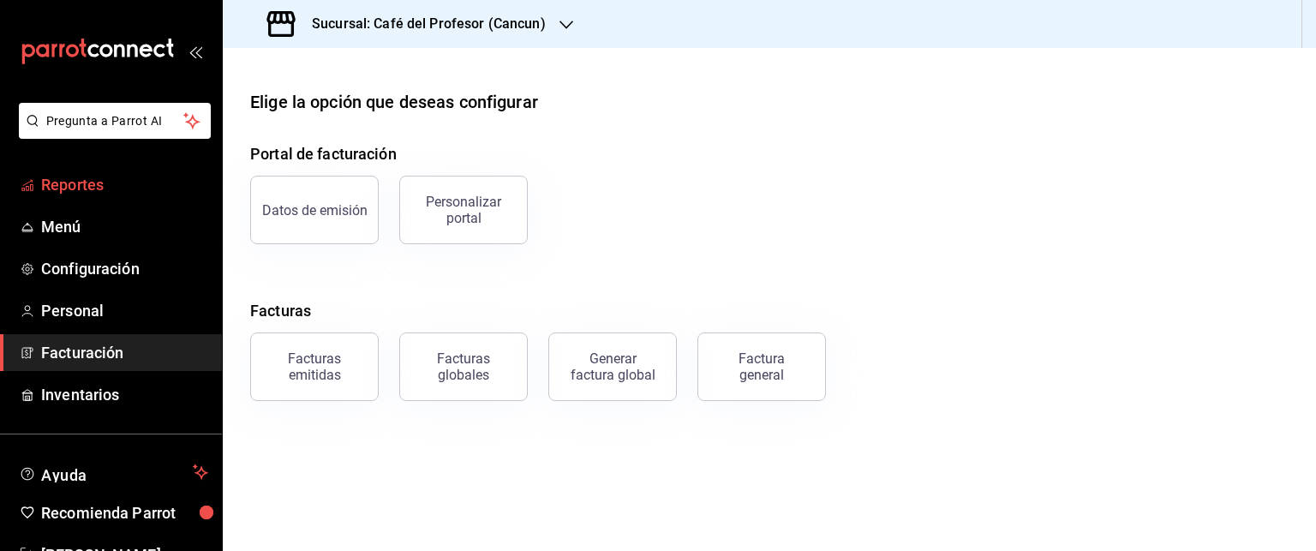
click at [87, 187] on span "Reportes" at bounding box center [124, 184] width 167 height 23
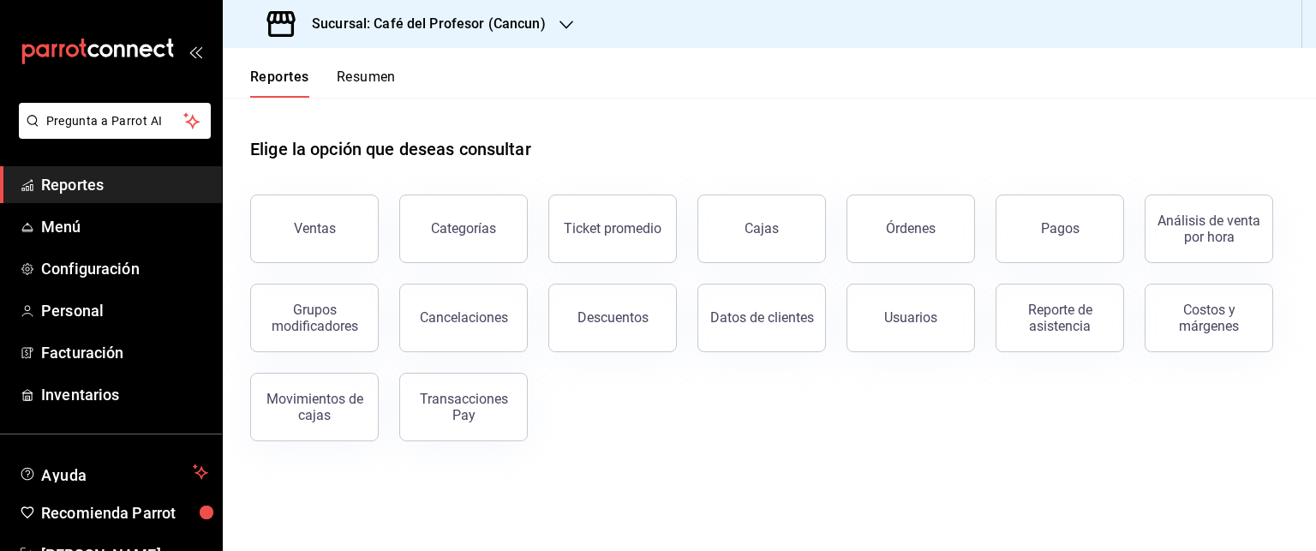
click at [908, 364] on div "Ventas Categorías Ticket promedio Cajas Órdenes Pagos Análisis de venta por hor…" at bounding box center [759, 307] width 1059 height 267
click at [609, 397] on div "Ventas Categorías Ticket promedio Cajas Órdenes Pagos Análisis de venta por hor…" at bounding box center [759, 307] width 1059 height 267
click at [455, 328] on button "Cancelaciones" at bounding box center [463, 318] width 128 height 69
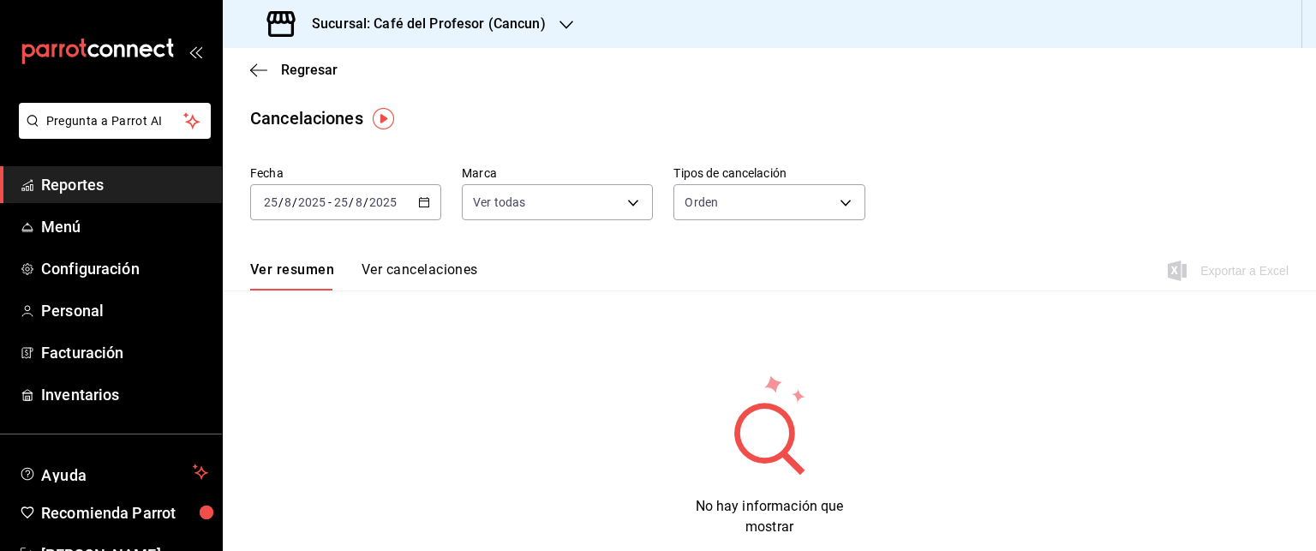
click at [421, 198] on \(Stroke\) "button" at bounding box center [424, 202] width 10 height 9
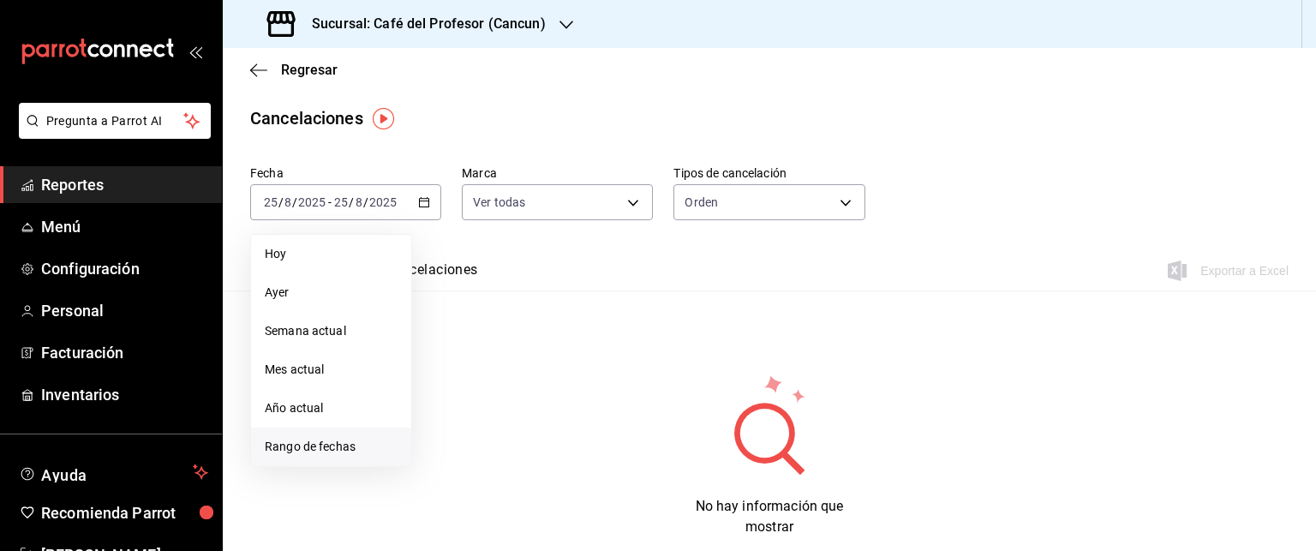
click at [291, 451] on span "Rango de fechas" at bounding box center [331, 447] width 133 height 18
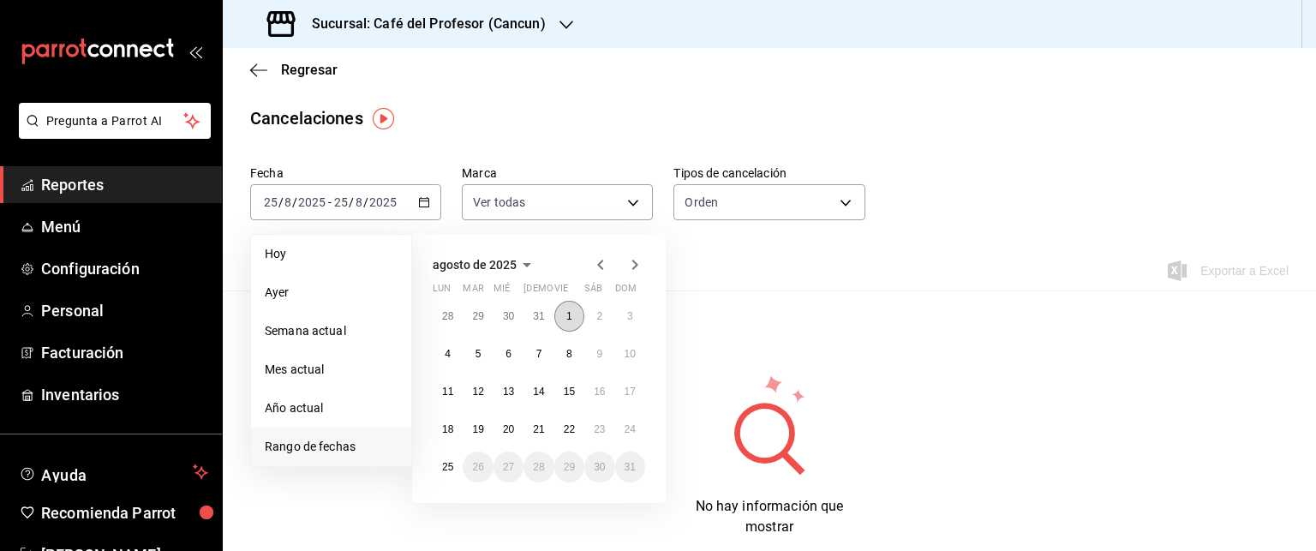
click at [572, 314] on button "1" at bounding box center [569, 316] width 30 height 31
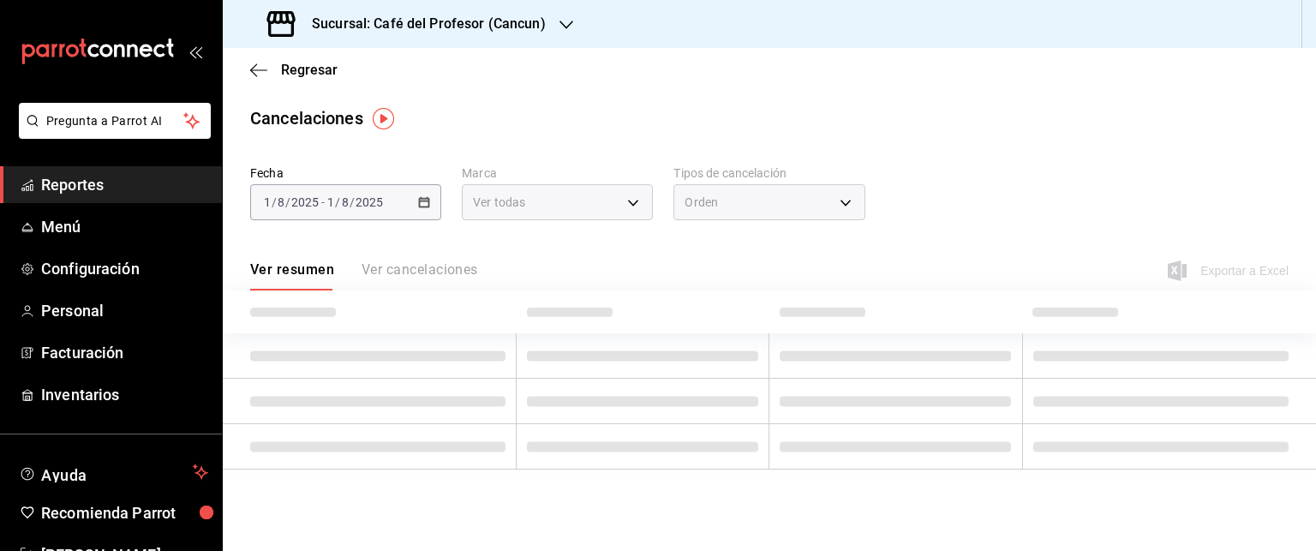
click at [572, 314] on span at bounding box center [570, 312] width 86 height 9
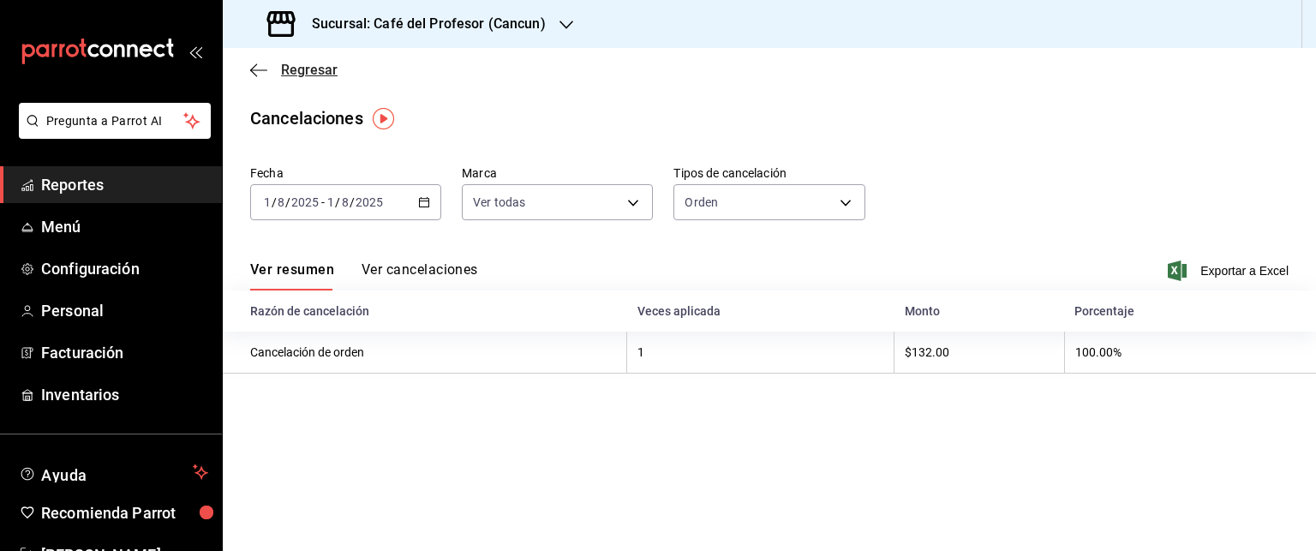
click at [291, 69] on span "Regresar" at bounding box center [309, 70] width 57 height 16
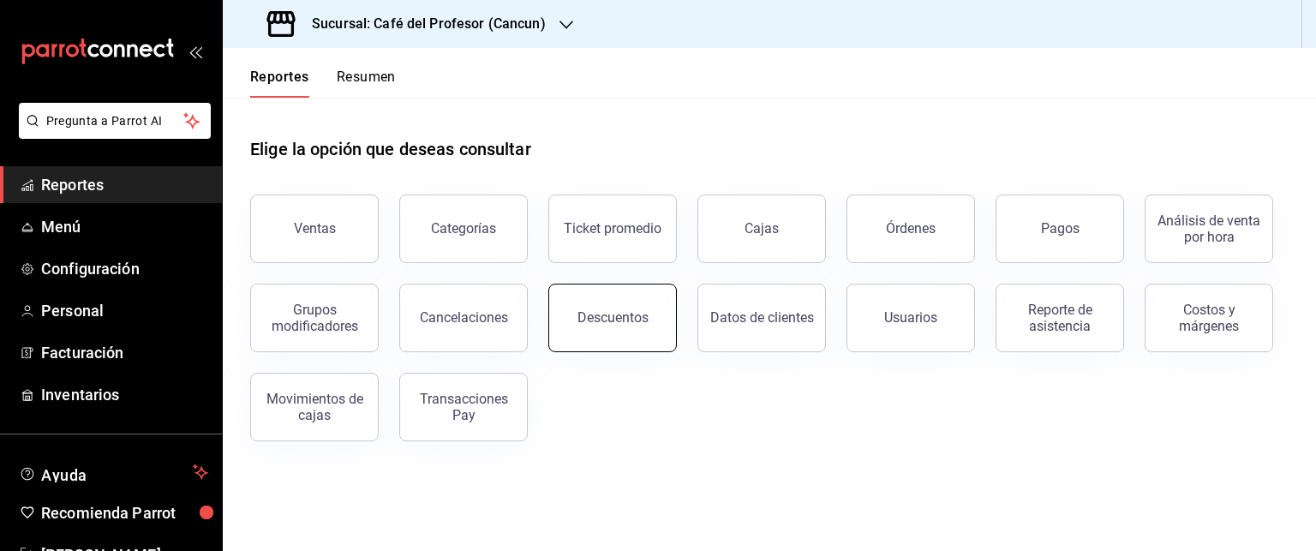
click at [601, 328] on button "Descuentos" at bounding box center [612, 318] width 128 height 69
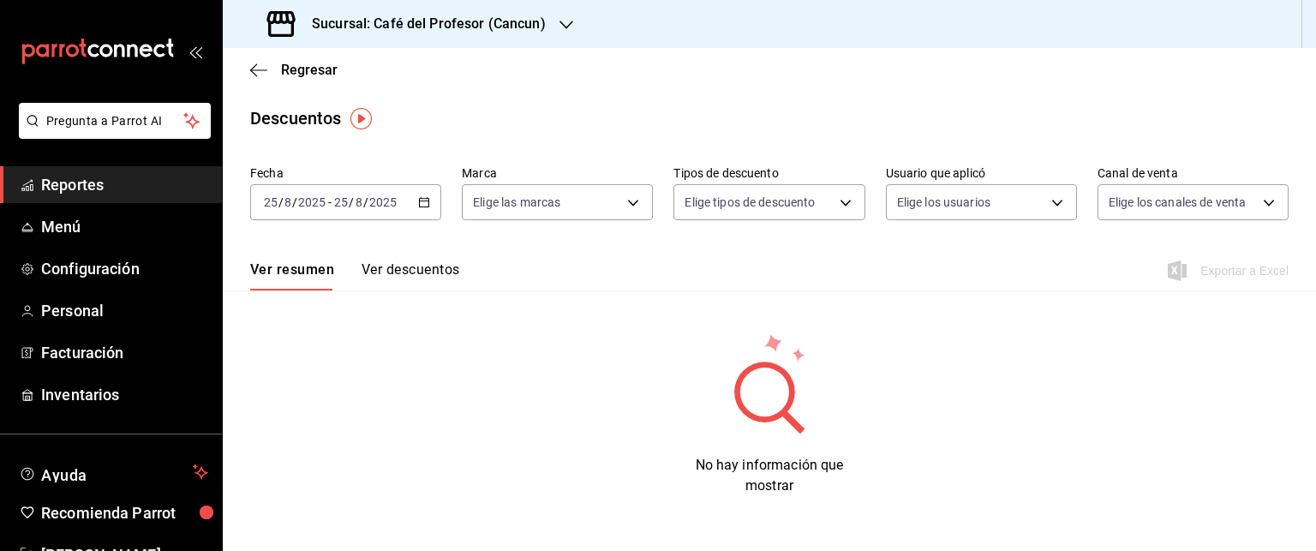
click at [420, 193] on div "2025-08-25 25 / 8 / 2025 - 2025-08-25 25 / 8 / 2025" at bounding box center [345, 202] width 191 height 36
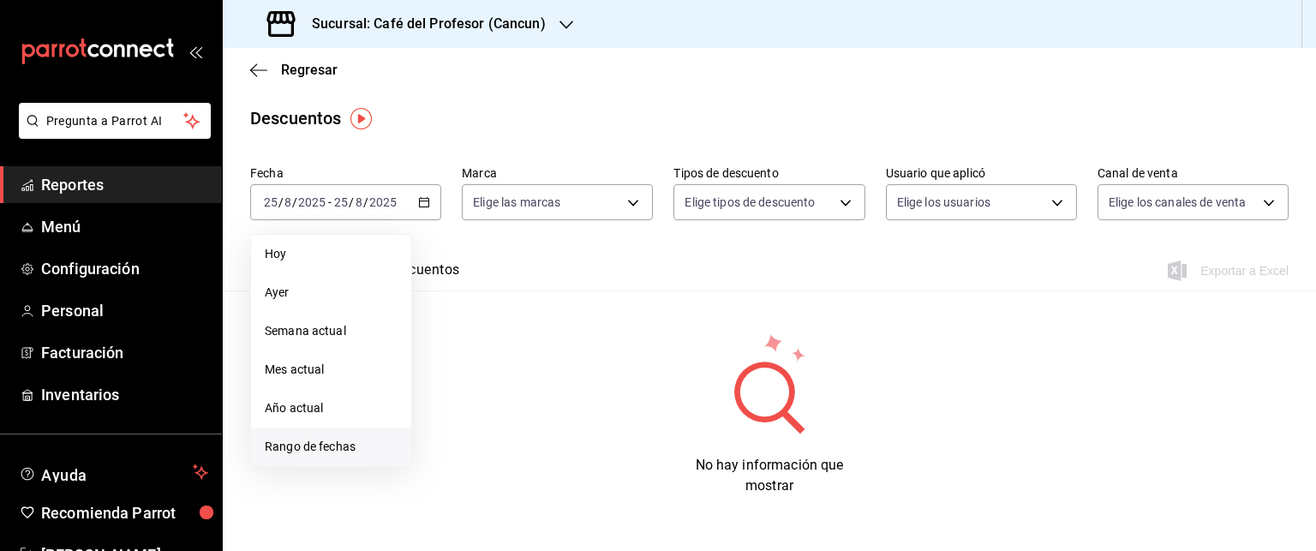
click at [302, 445] on span "Rango de fechas" at bounding box center [331, 447] width 133 height 18
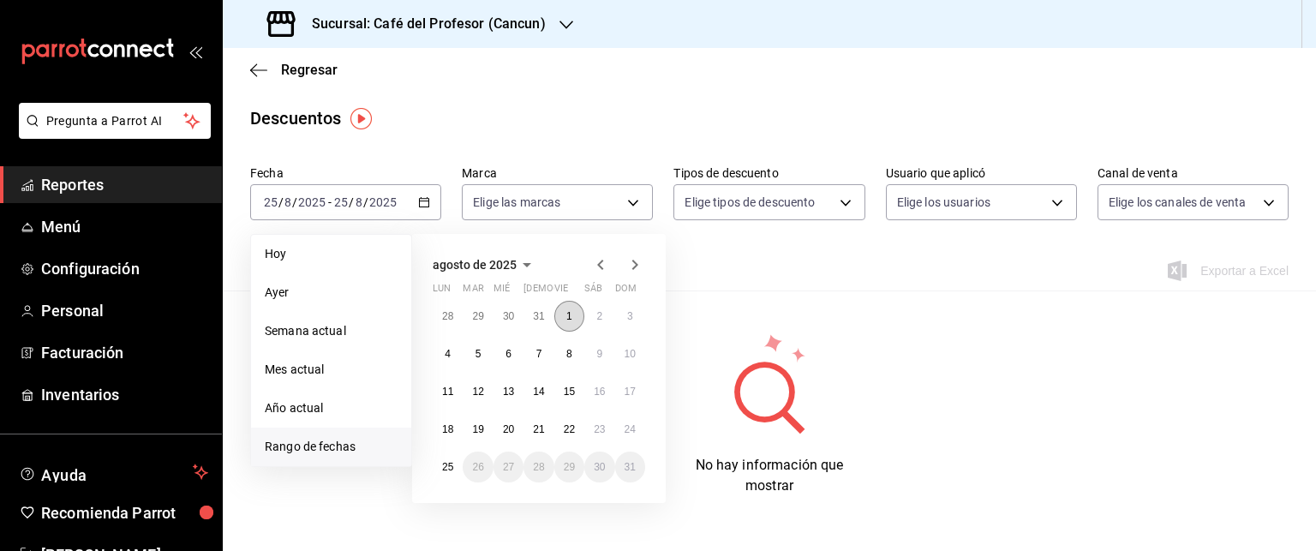
click at [563, 325] on button "1" at bounding box center [569, 316] width 30 height 31
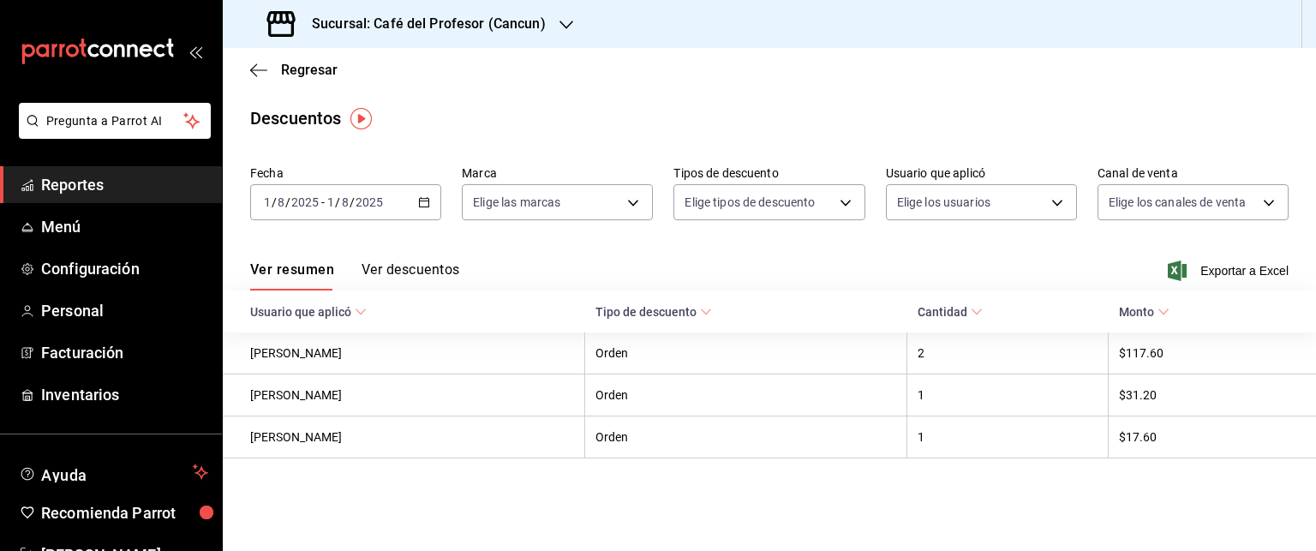
click at [403, 276] on button "Ver descuentos" at bounding box center [411, 275] width 98 height 29
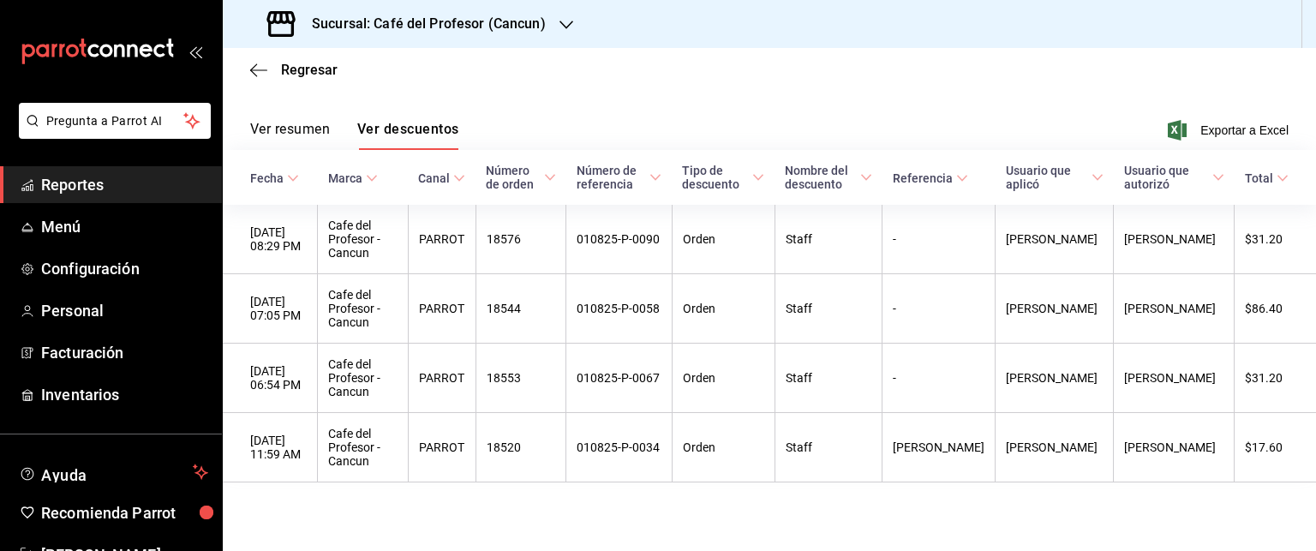
click at [279, 155] on th "Fecha" at bounding box center [270, 177] width 95 height 55
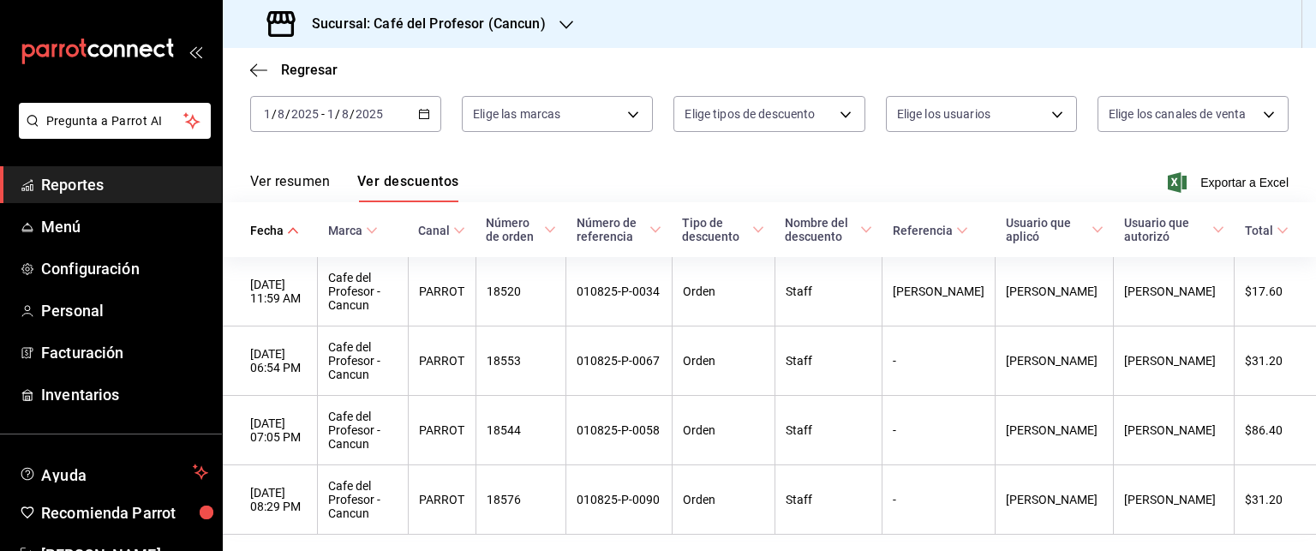
scroll to position [149, 0]
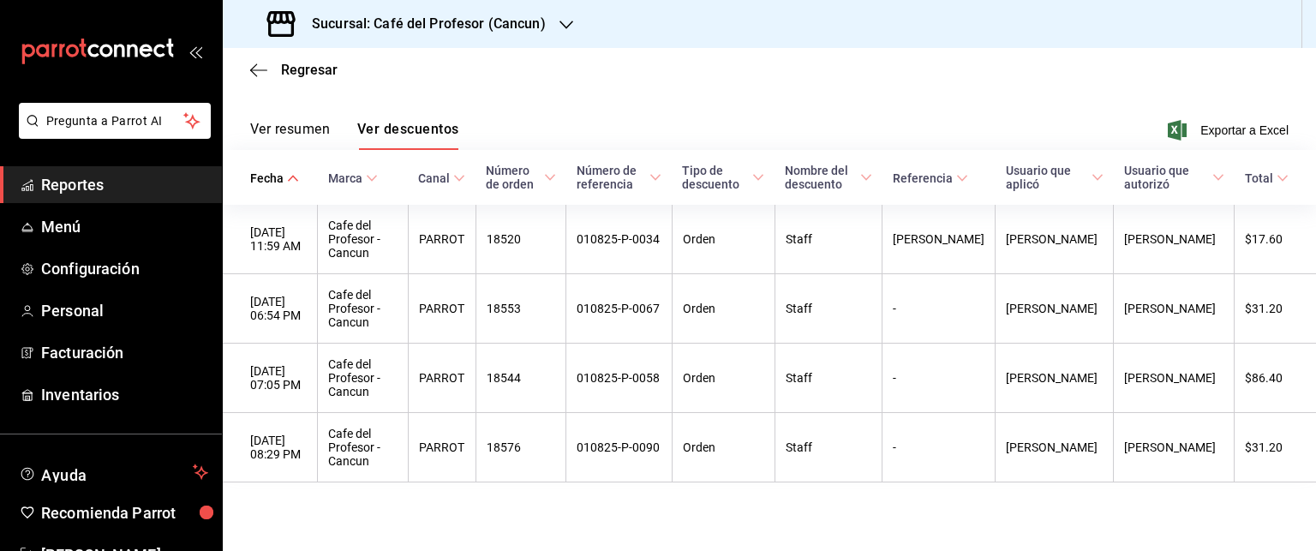
click at [305, 121] on button "Ver resumen" at bounding box center [290, 135] width 80 height 29
